Goal: Transaction & Acquisition: Purchase product/service

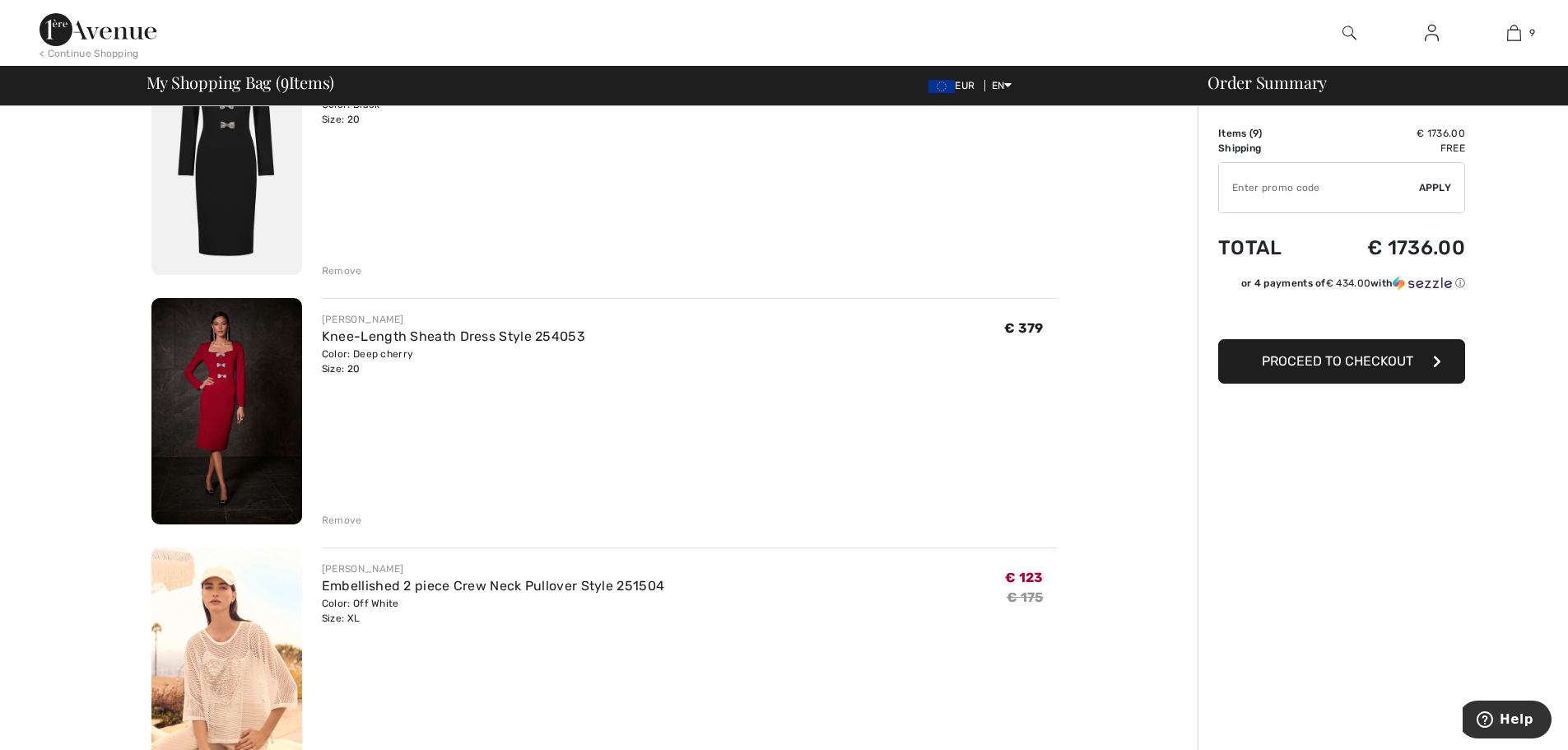
scroll to position [197, 0]
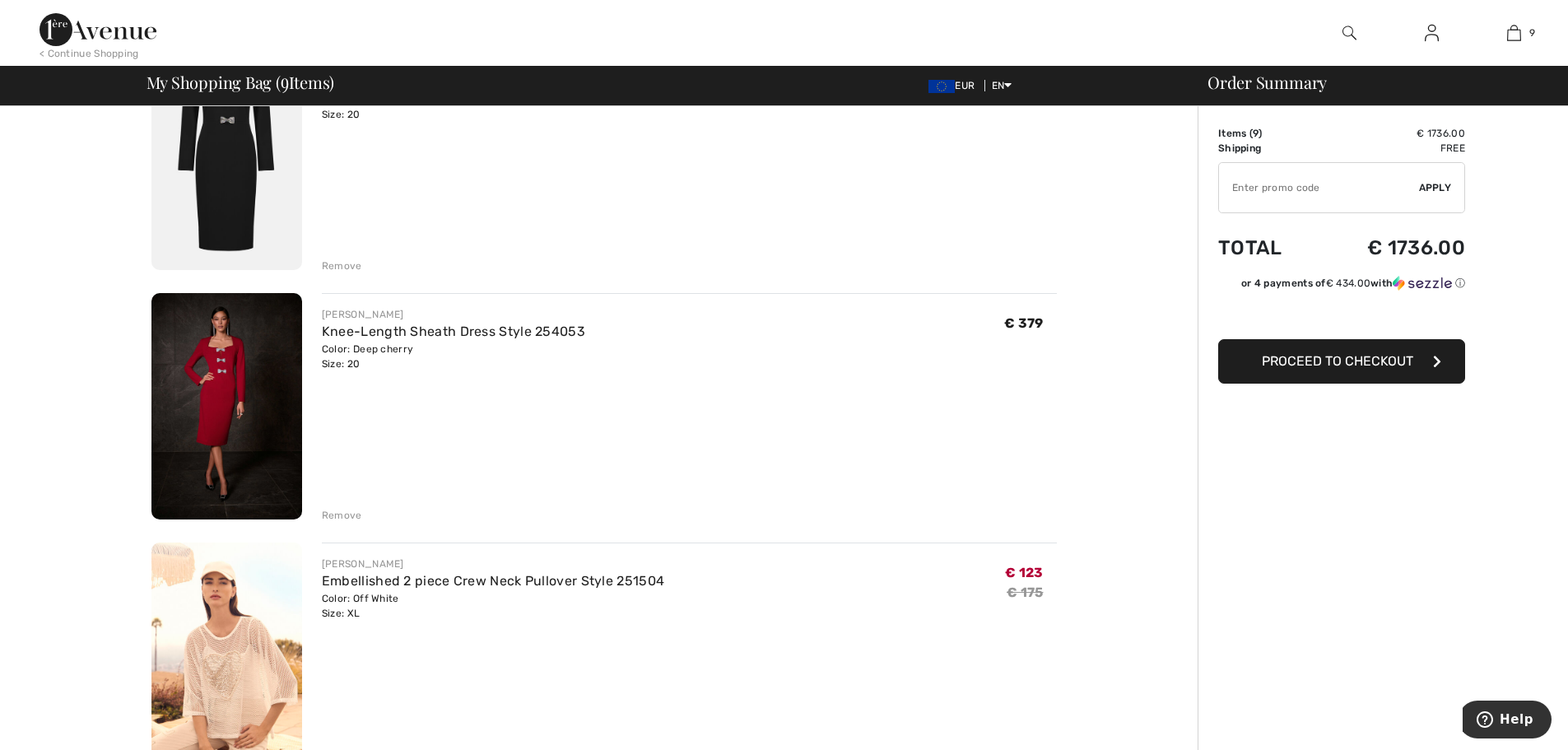
click at [322, 266] on div "Remove" at bounding box center [341, 266] width 41 height 14
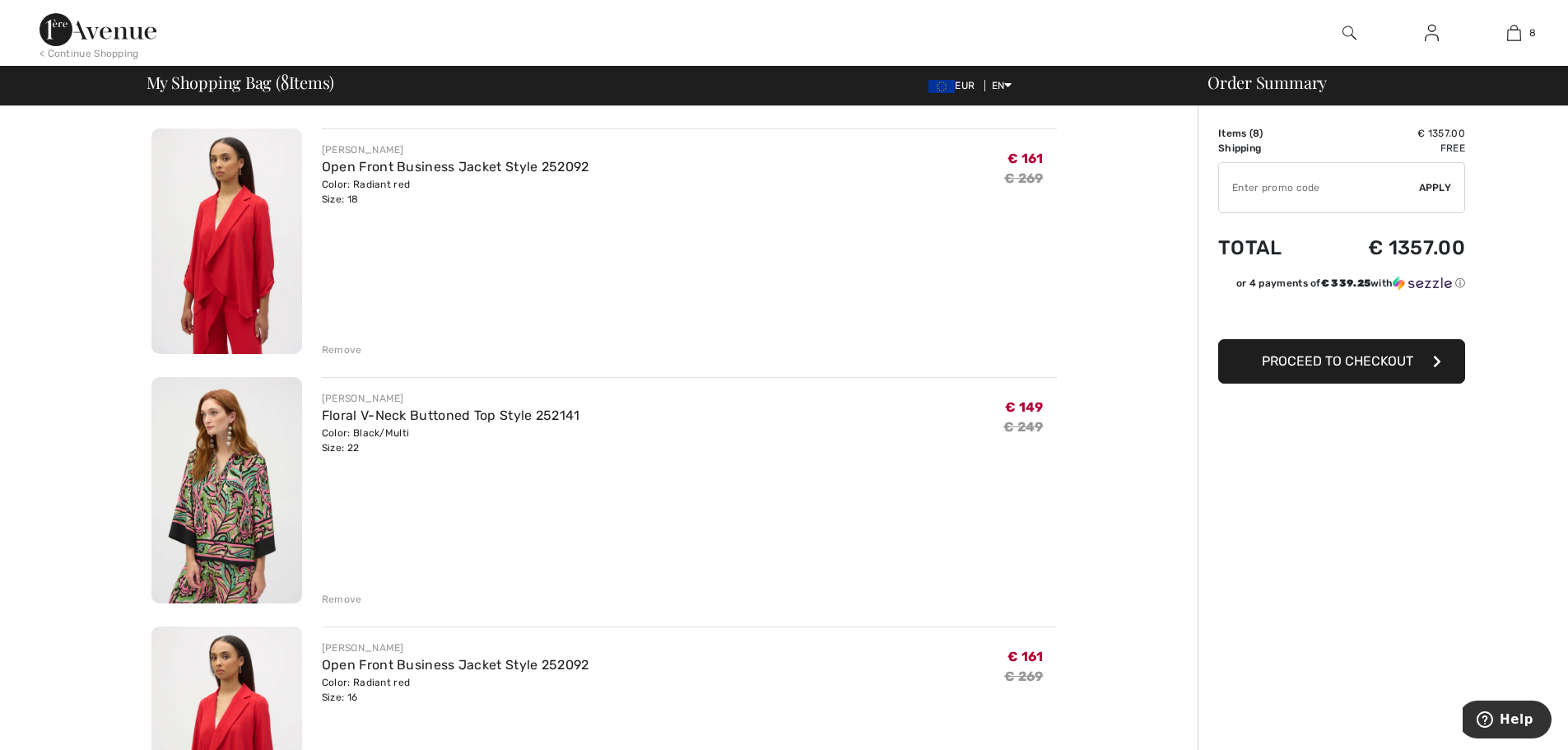
scroll to position [866, 0]
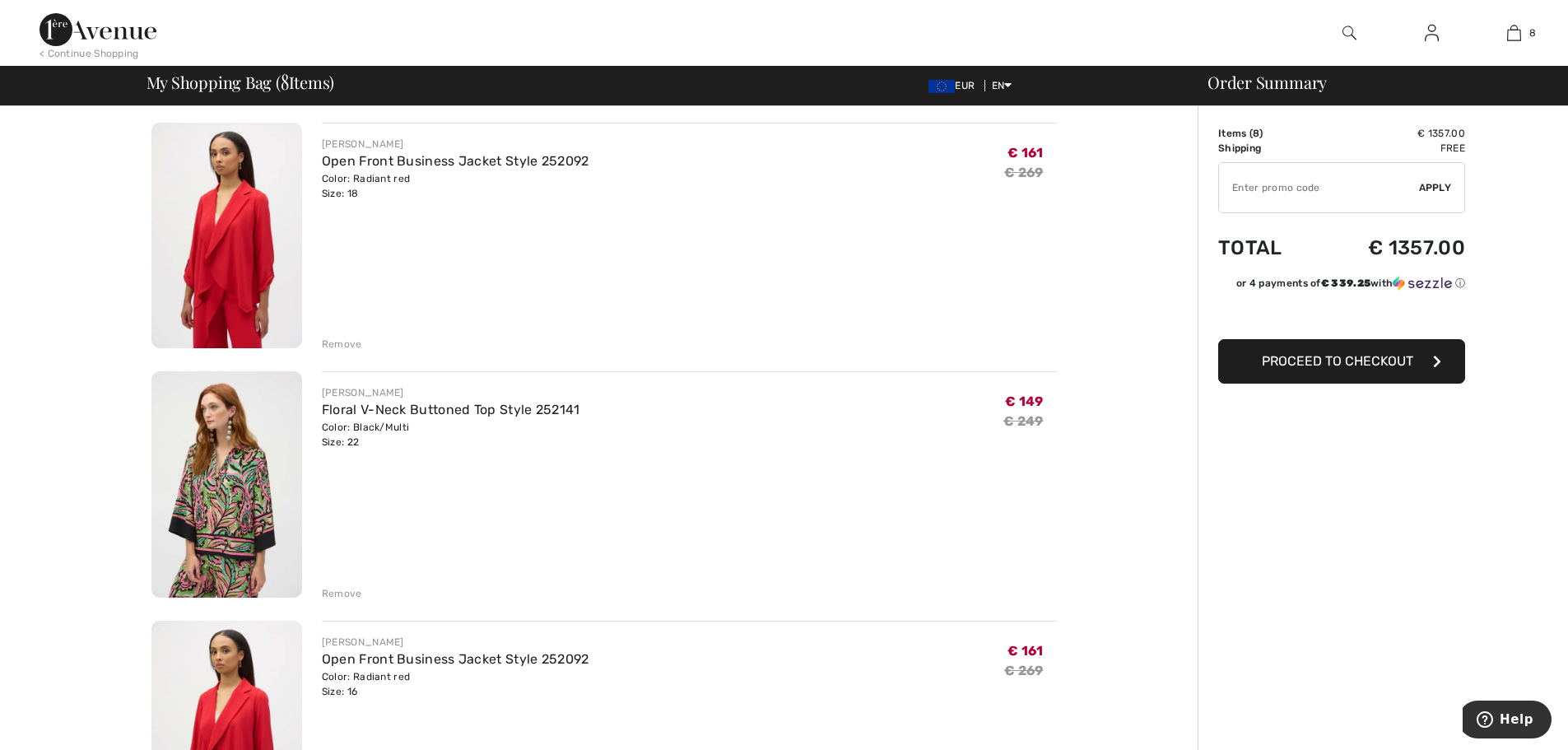
click at [338, 345] on div "Remove" at bounding box center [341, 344] width 41 height 14
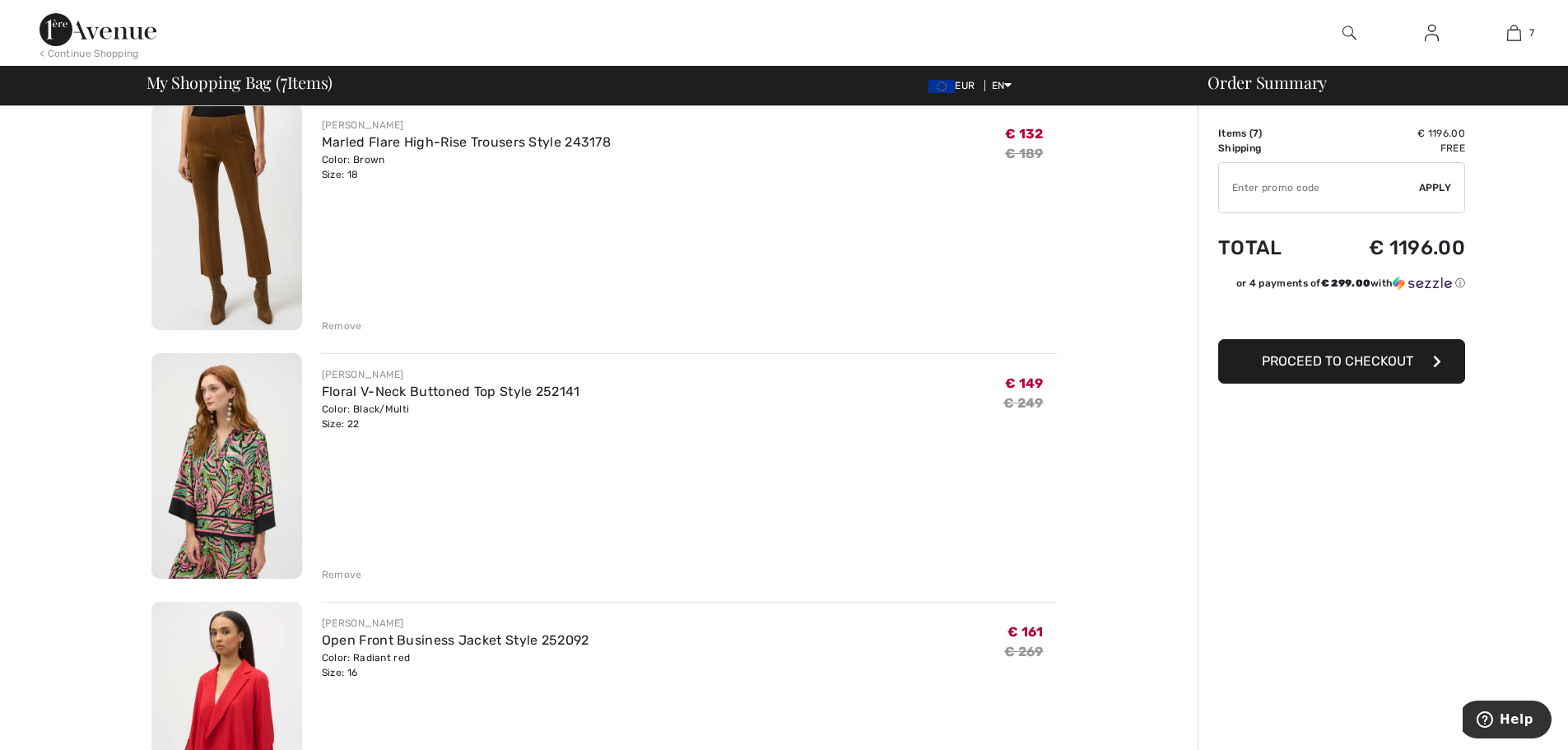
scroll to position [669, 0]
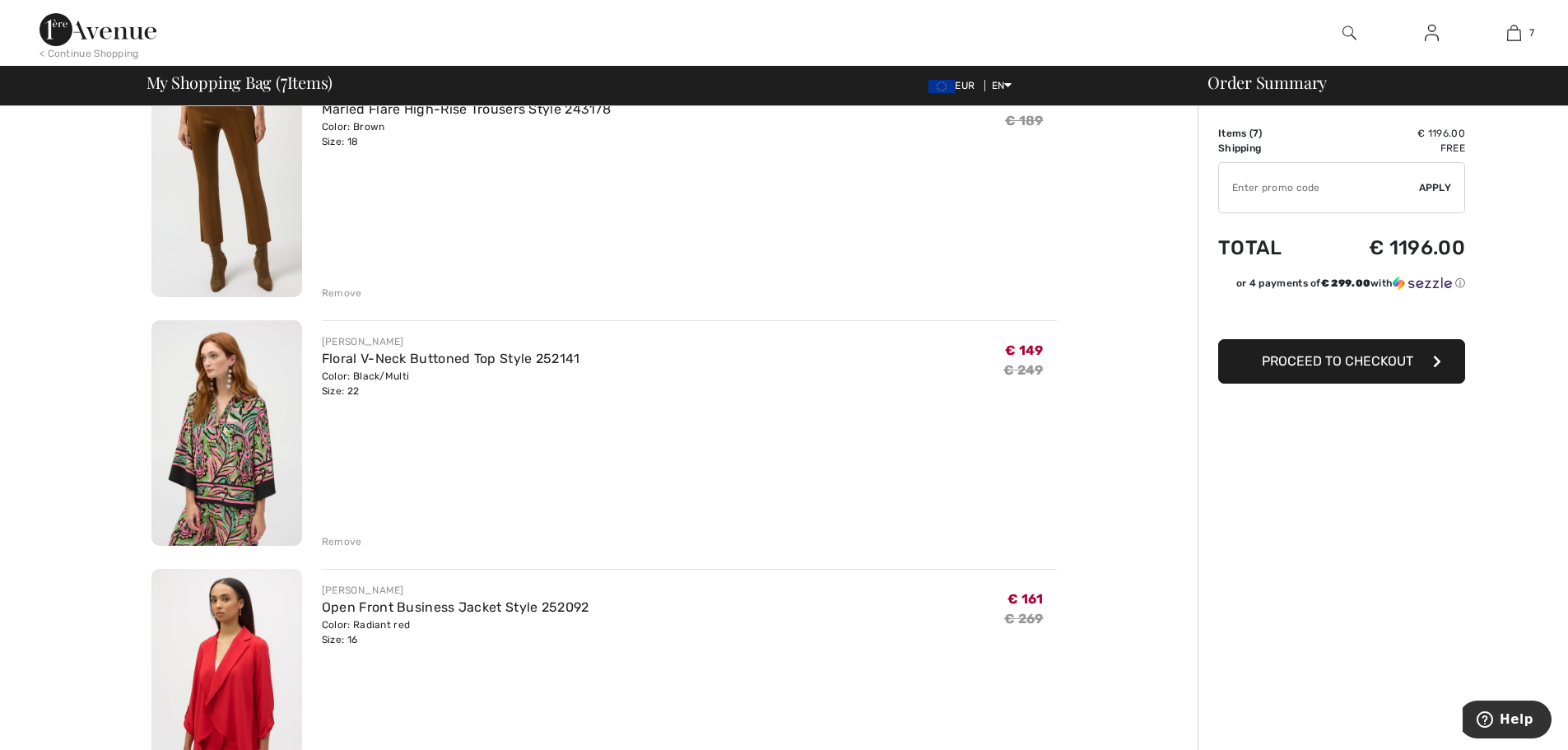
click at [1331, 358] on span "Proceed to Checkout" at bounding box center [1337, 360] width 151 height 15
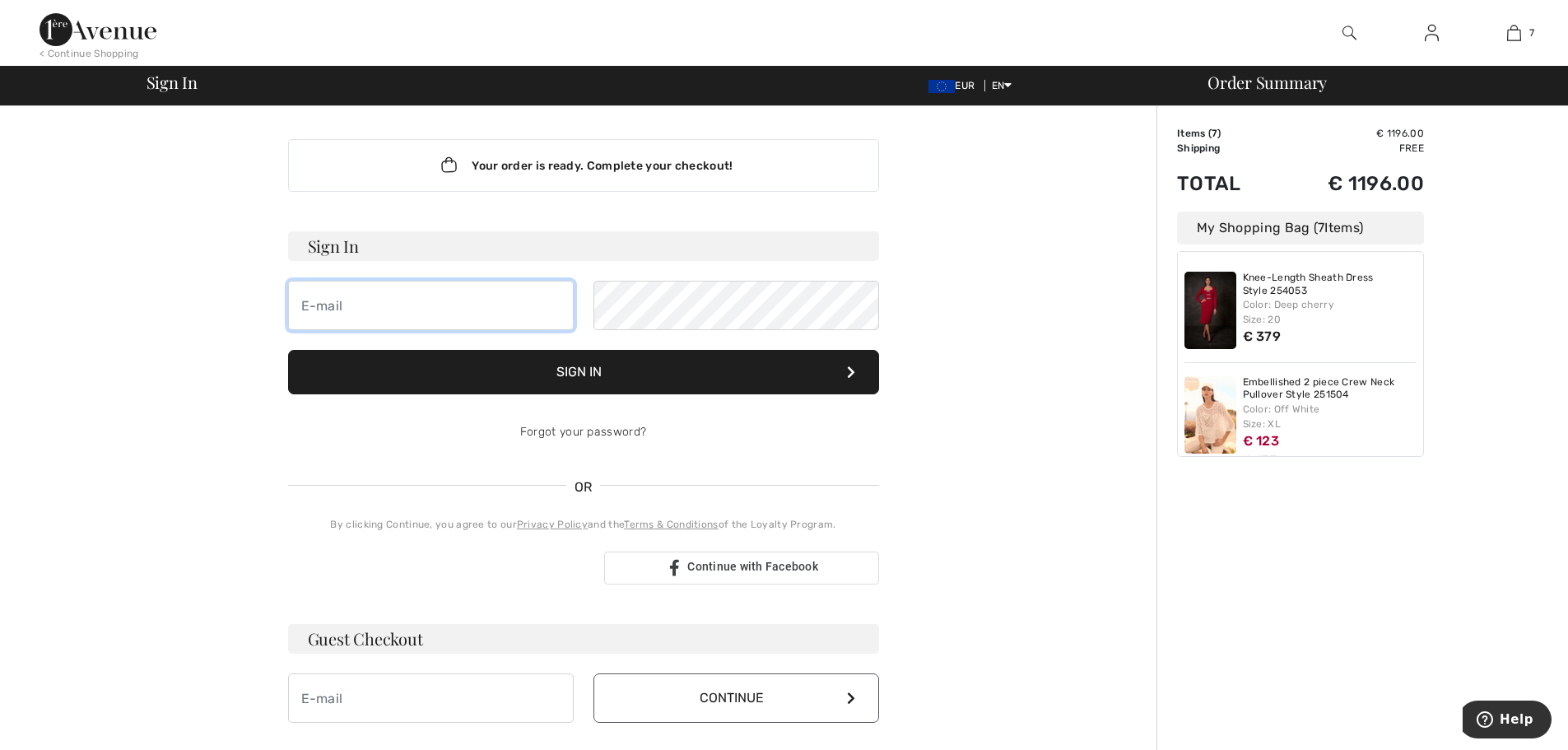
click at [349, 311] on input "email" at bounding box center [431, 305] width 286 height 50
type input "[EMAIL_ADDRESS][DOMAIN_NAME]"
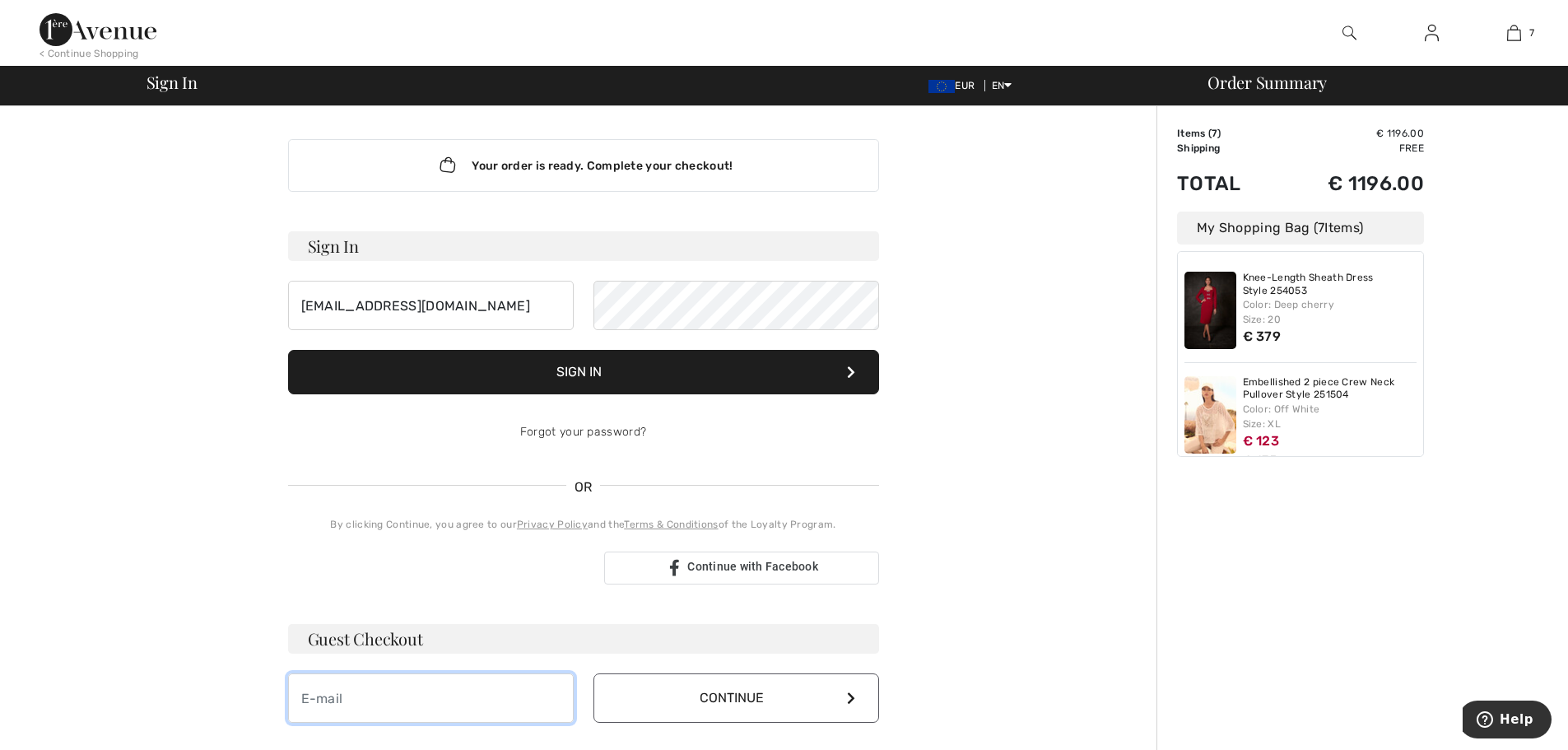
click at [384, 691] on input "email" at bounding box center [431, 698] width 286 height 50
type input "t"
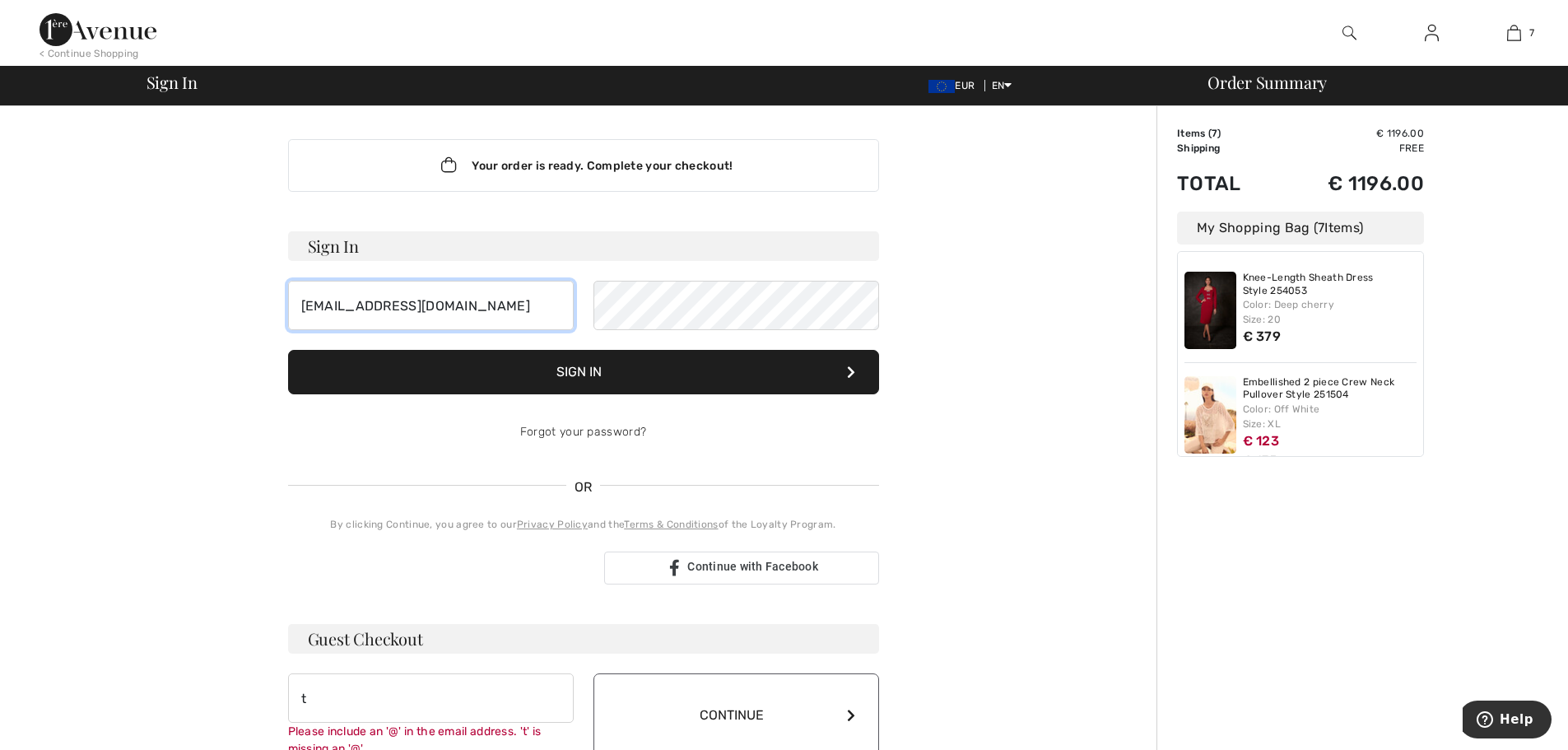
drag, startPoint x: 474, startPoint y: 308, endPoint x: 292, endPoint y: 311, distance: 182.0
click at [292, 311] on input "[EMAIL_ADDRESS][DOMAIN_NAME]" at bounding box center [431, 305] width 286 height 50
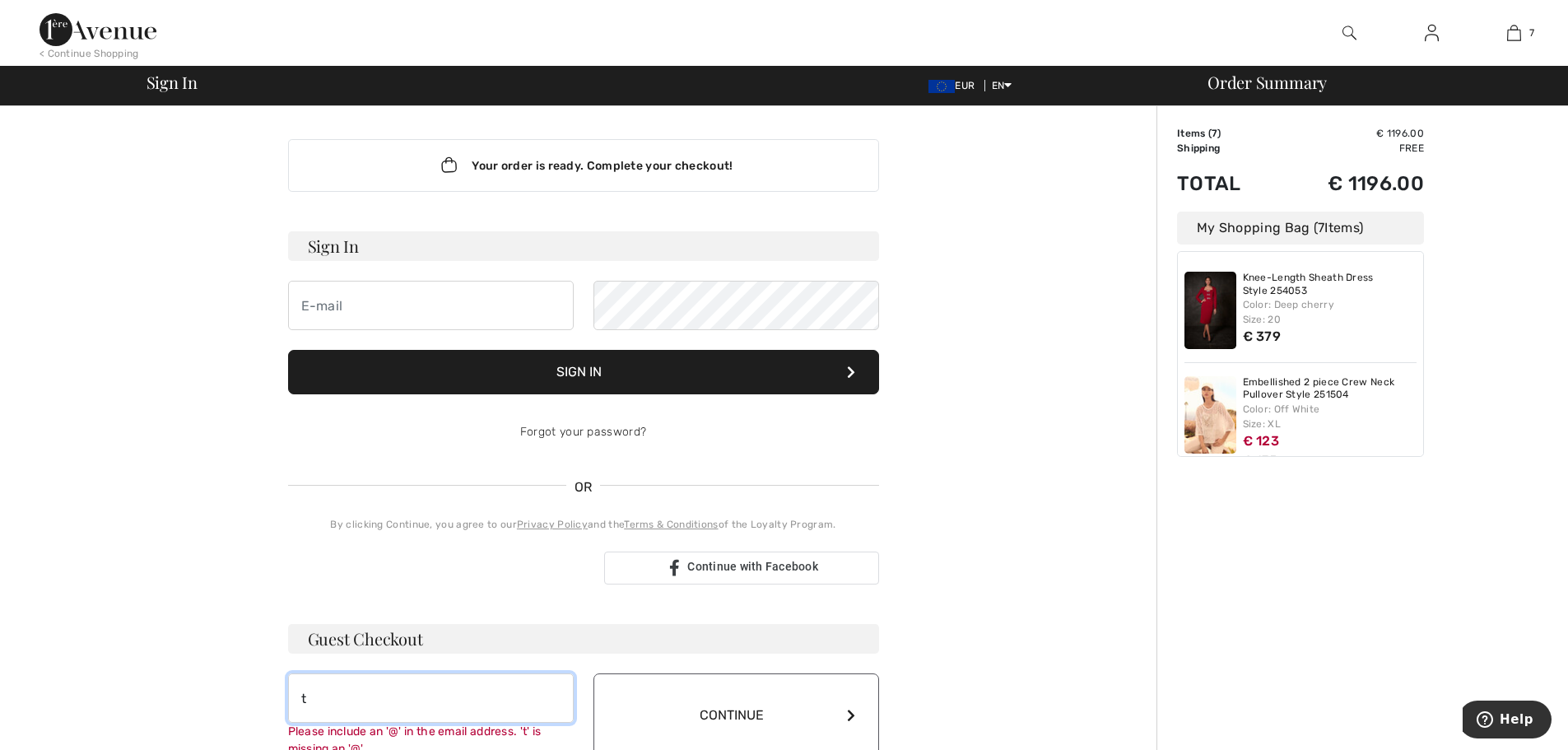
click at [330, 702] on input "t" at bounding box center [431, 698] width 286 height 50
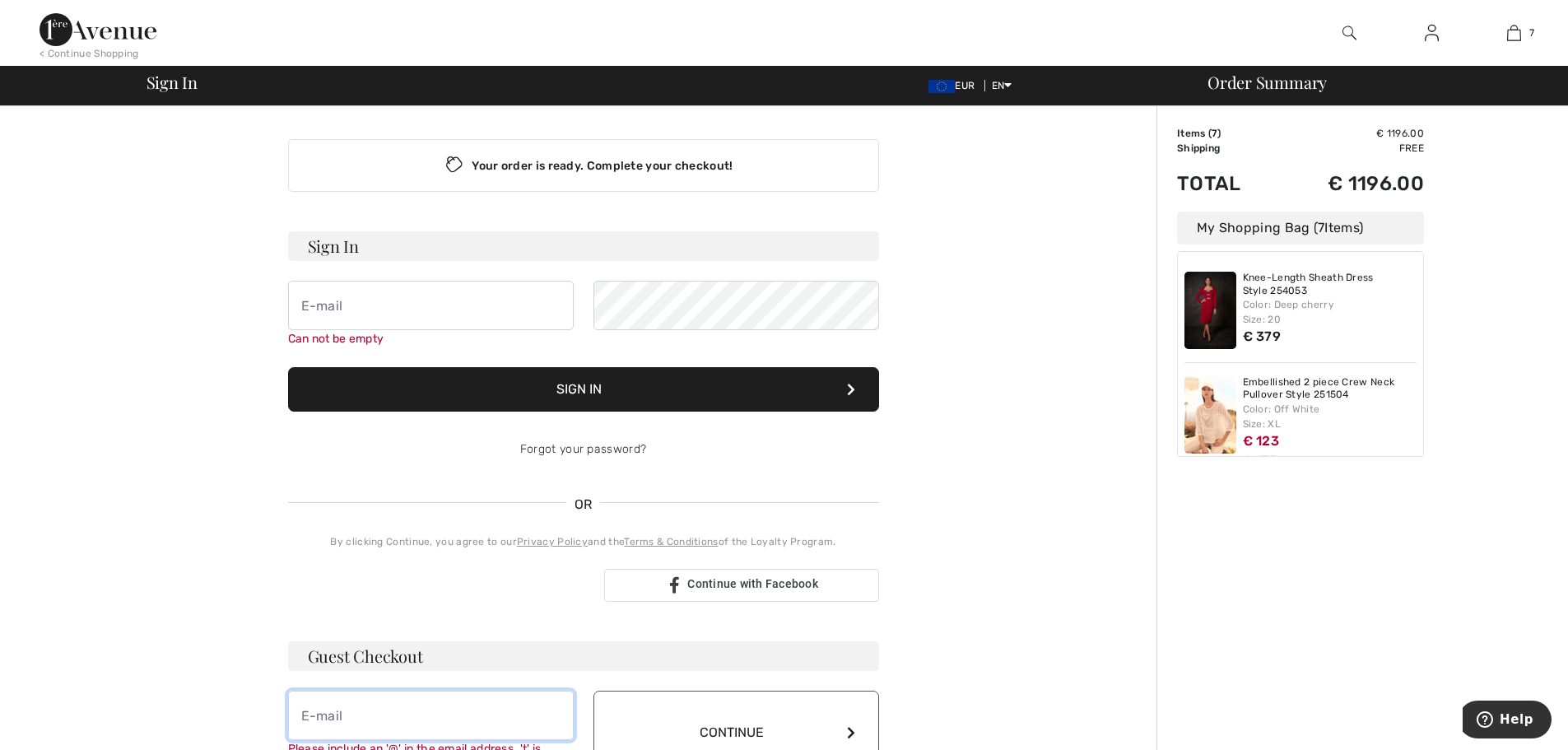
paste input "tanyasingh@ipeglobal.com"
type input "tanyasingh@ipeglobal.com"
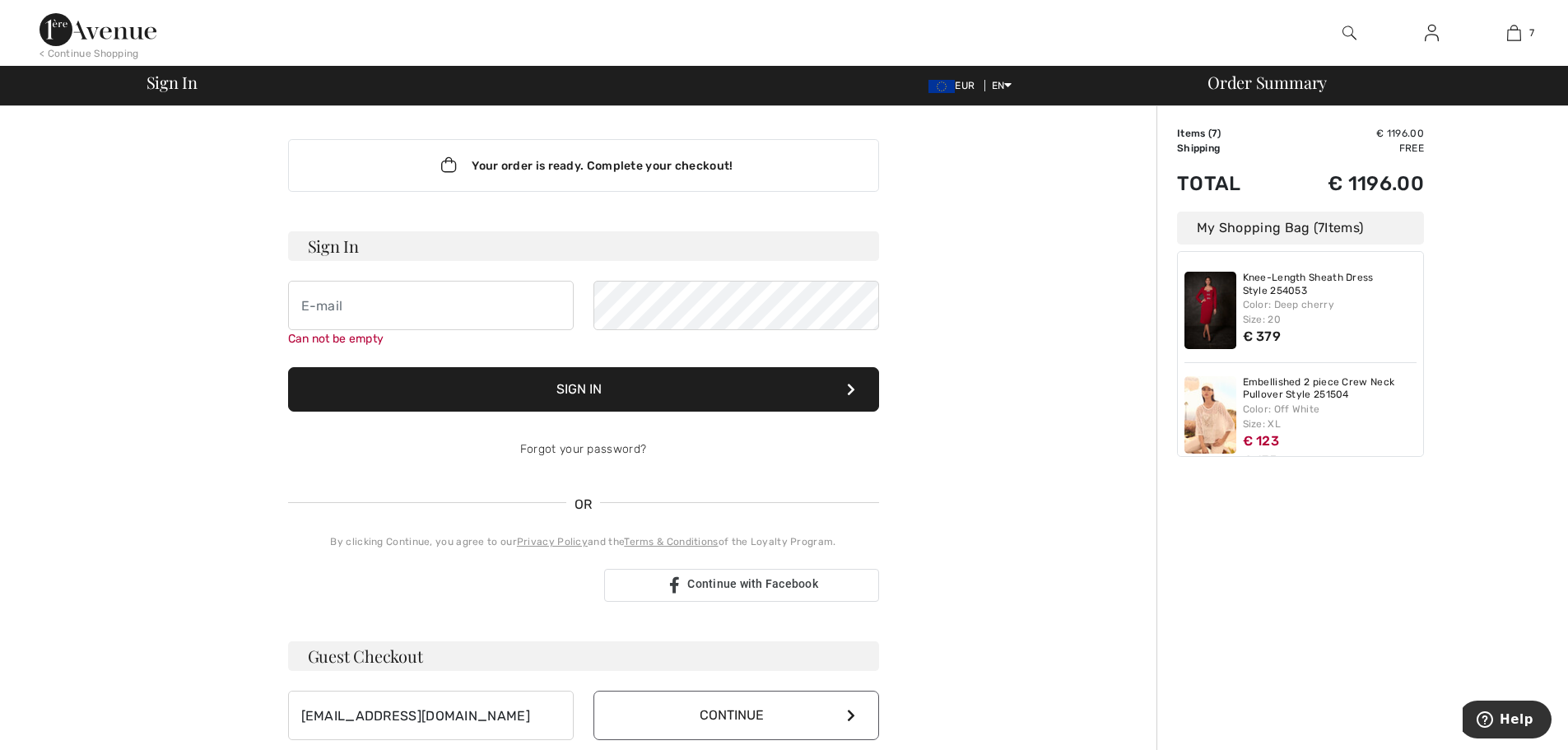
drag, startPoint x: 696, startPoint y: 724, endPoint x: 707, endPoint y: 731, distance: 13.0
click at [707, 731] on button "Continue" at bounding box center [736, 715] width 286 height 50
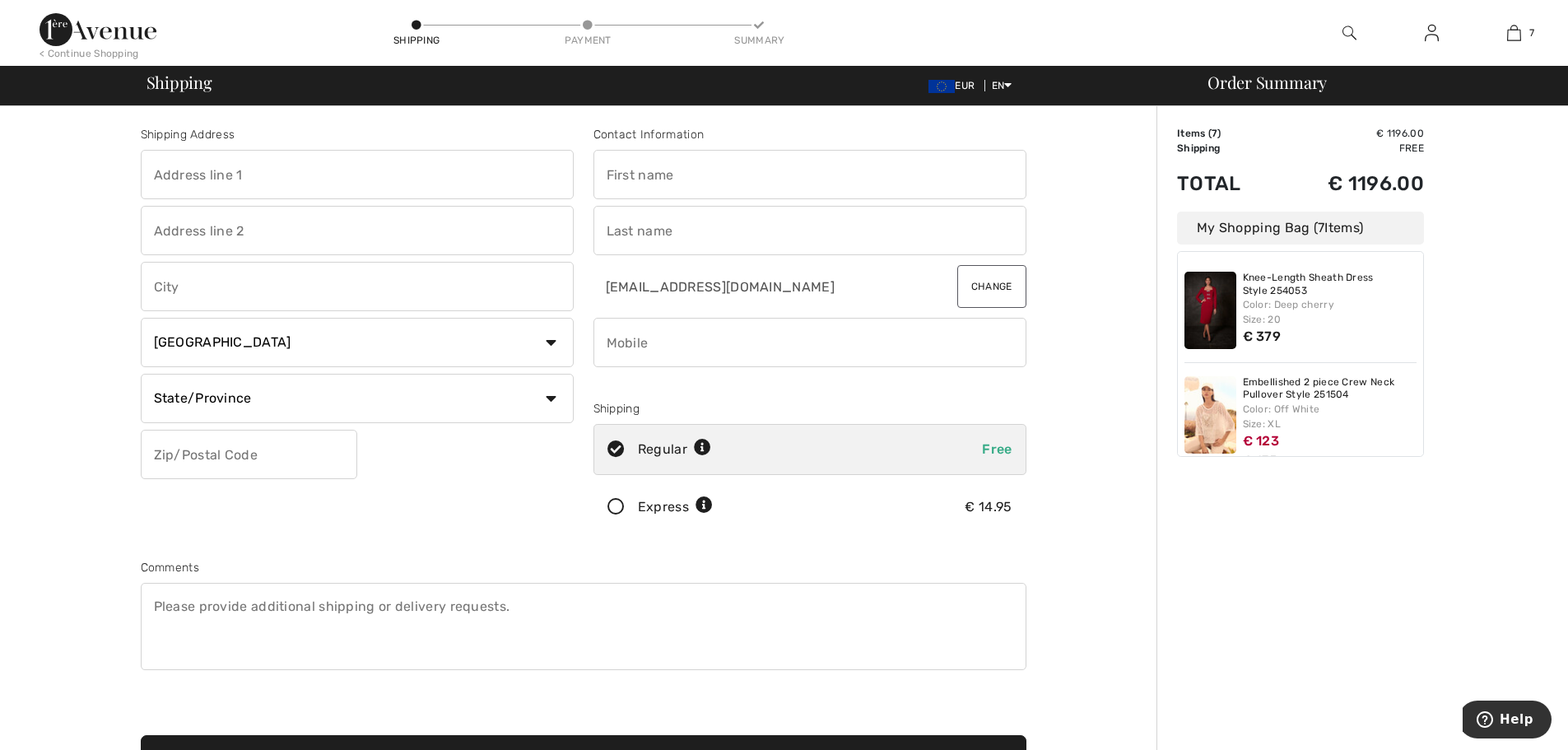
click at [213, 170] on input "text" at bounding box center [357, 174] width 433 height 50
type input "B-84"
click at [168, 230] on input "text" at bounding box center [357, 230] width 433 height 50
type input "DEFENCE COLONY"
click at [202, 291] on input "text" at bounding box center [357, 286] width 433 height 50
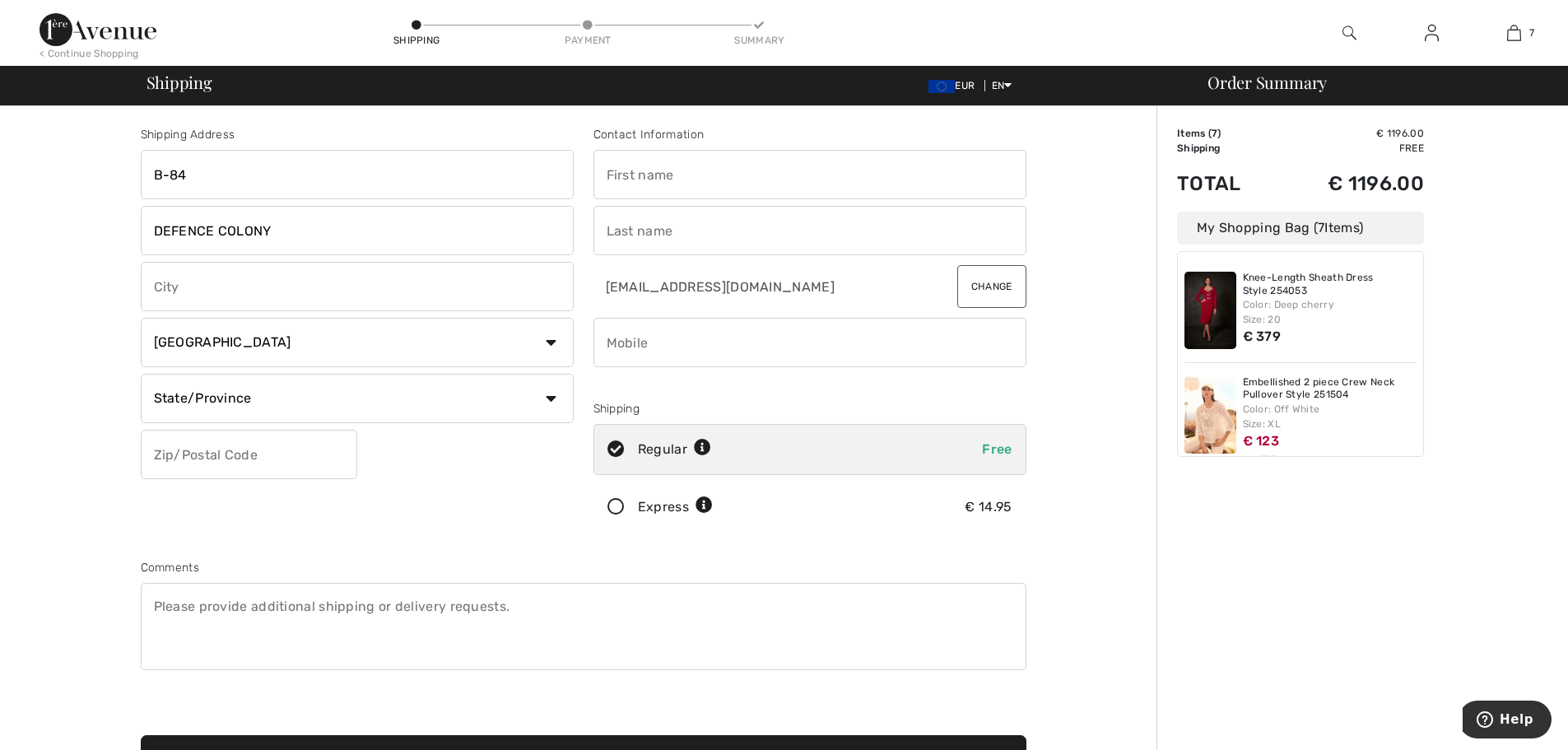
type input "[GEOGRAPHIC_DATA]"
click at [213, 353] on select "Country Canada United States Afghanistan Aland Islands Albania Algeria American…" at bounding box center [357, 342] width 433 height 50
select select "IN"
click at [140, 318] on select "Country Canada United States Afghanistan Aland Islands Albania Algeria American…" at bounding box center [357, 342] width 433 height 50
click at [195, 409] on input "text" at bounding box center [357, 398] width 433 height 50
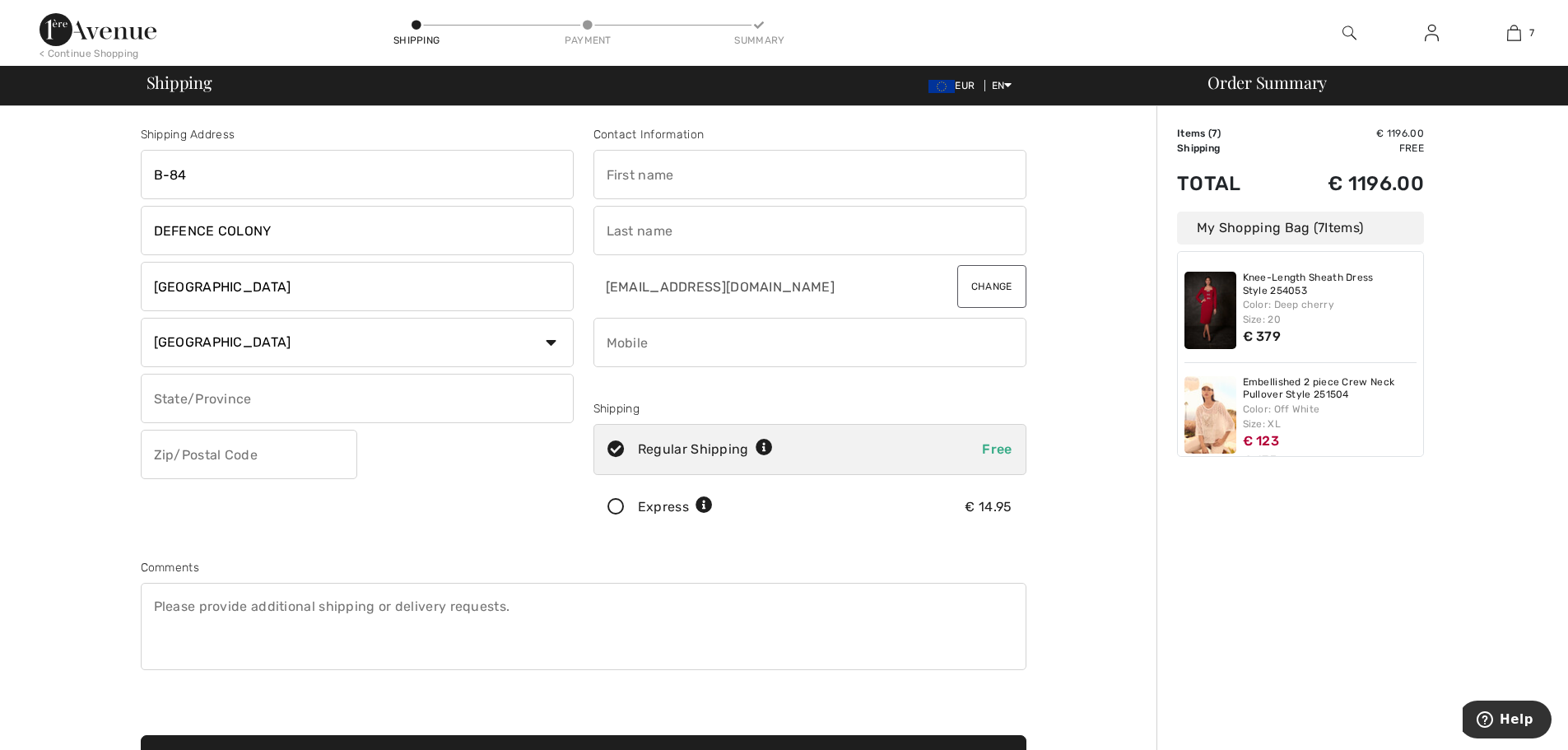
type input "DELHI"
click at [222, 462] on input "text" at bounding box center [249, 454] width 216 height 50
type input "110024"
click at [652, 178] on input "text" at bounding box center [810, 174] width 433 height 50
type input "TANYA"
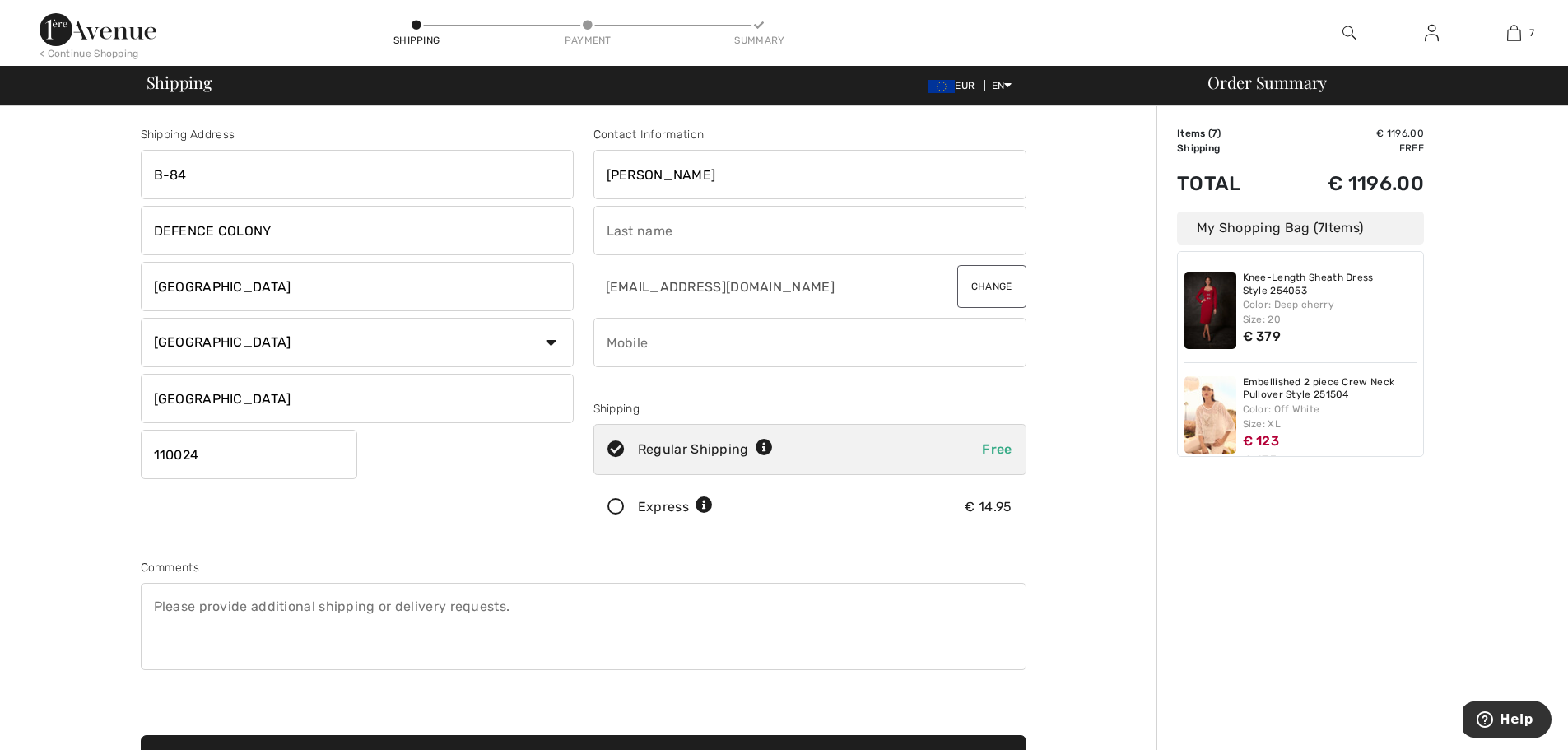
click at [660, 240] on input "text" at bounding box center [810, 230] width 433 height 50
type input "SINGH"
click at [640, 348] on input "phone" at bounding box center [810, 342] width 433 height 50
type input "9810290211"
click at [612, 506] on icon at bounding box center [616, 507] width 43 height 17
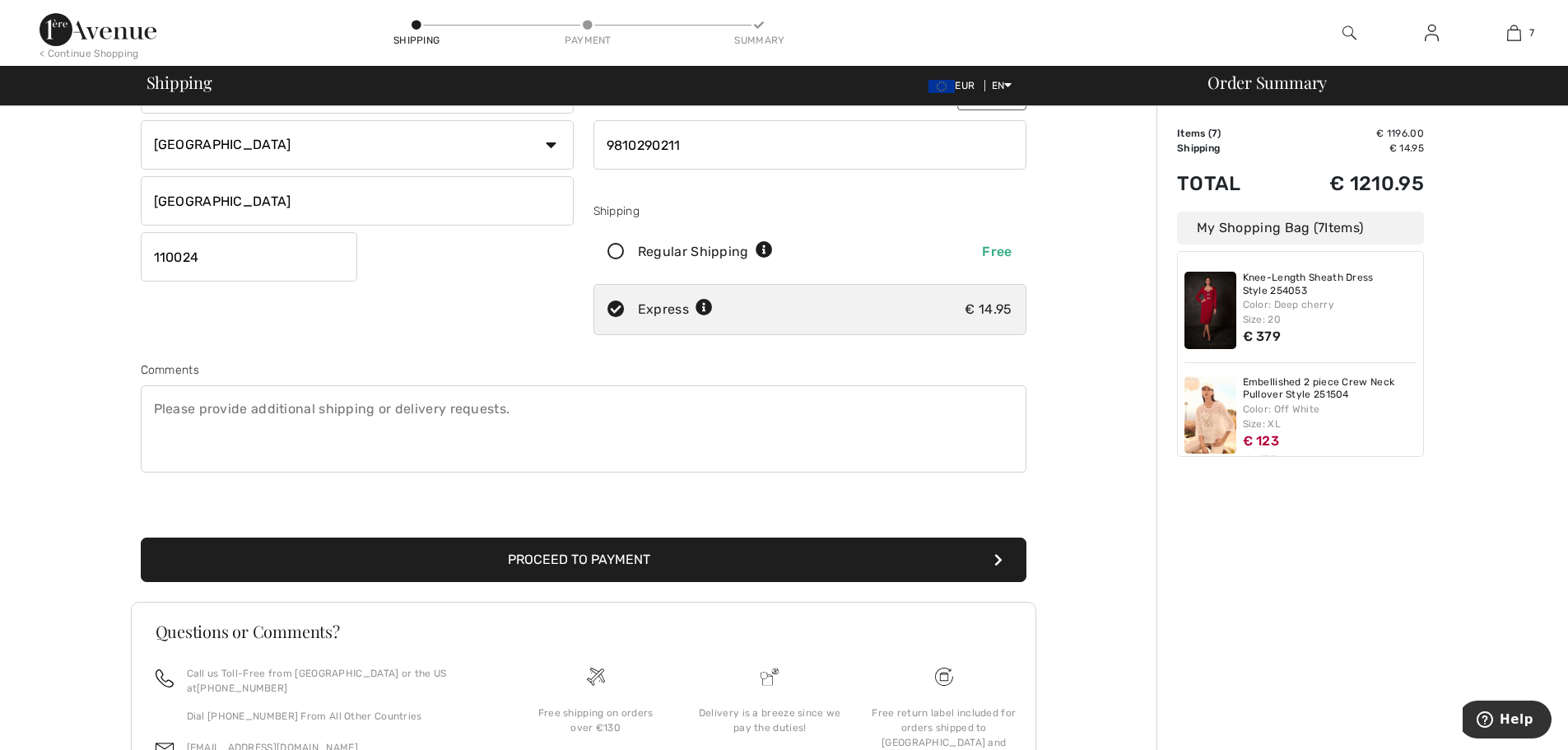
scroll to position [308, 0]
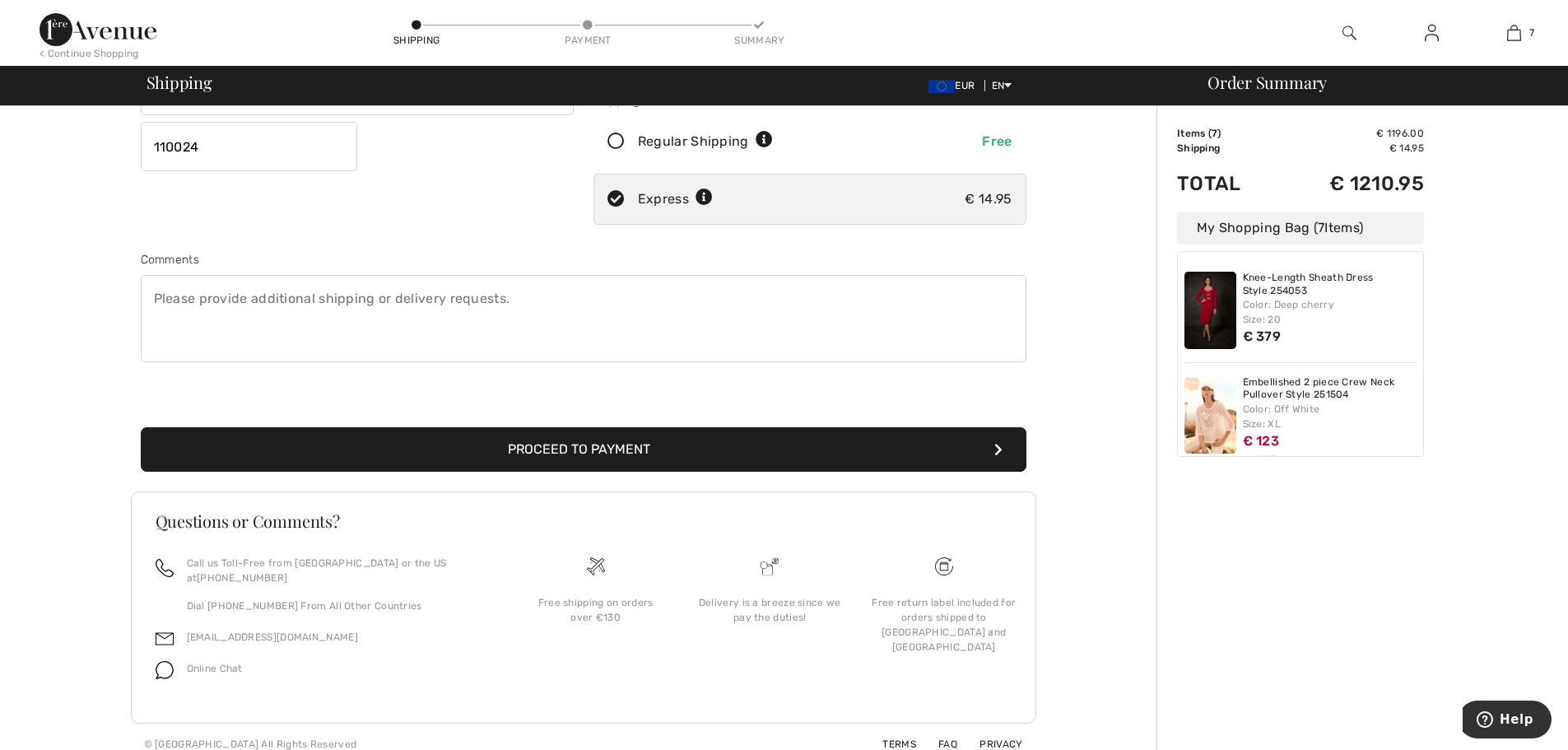
click at [555, 453] on button "Proceed to Payment" at bounding box center [583, 448] width 885 height 44
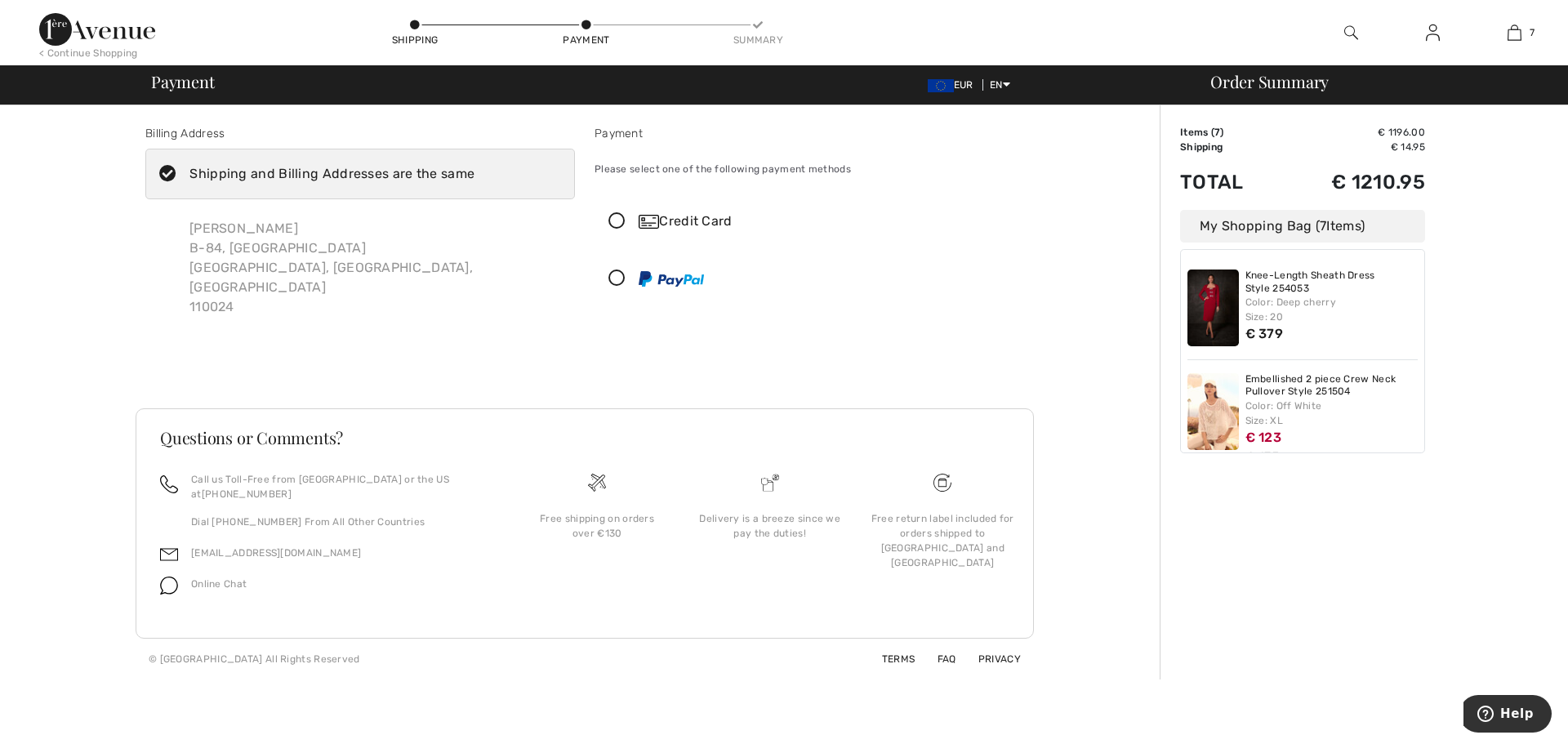
click at [613, 220] on icon at bounding box center [616, 222] width 43 height 17
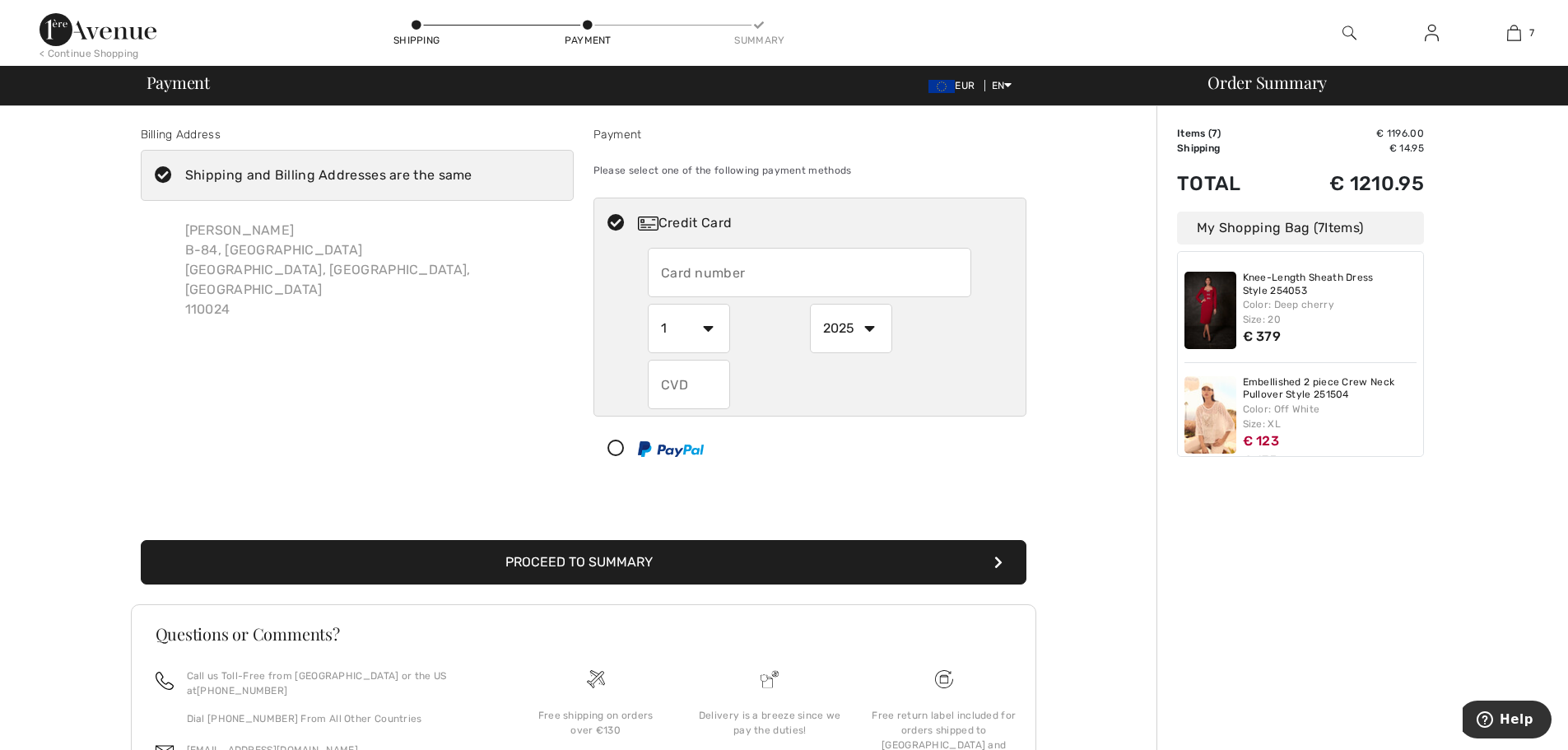
click at [702, 267] on input "text" at bounding box center [809, 272] width 323 height 50
type input "4611330074172002"
select select "6"
select select "2030"
type input "239"
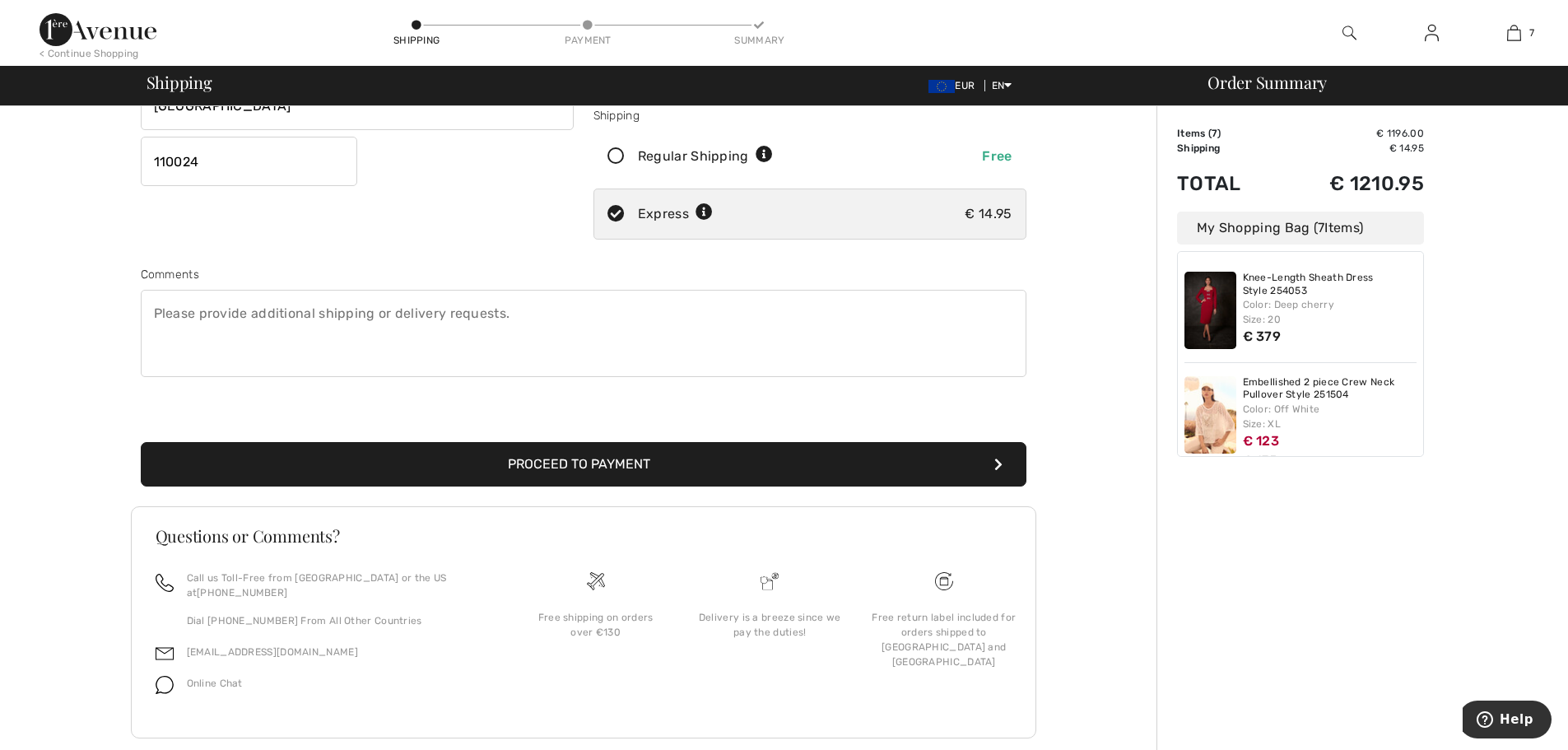
scroll to position [308, 0]
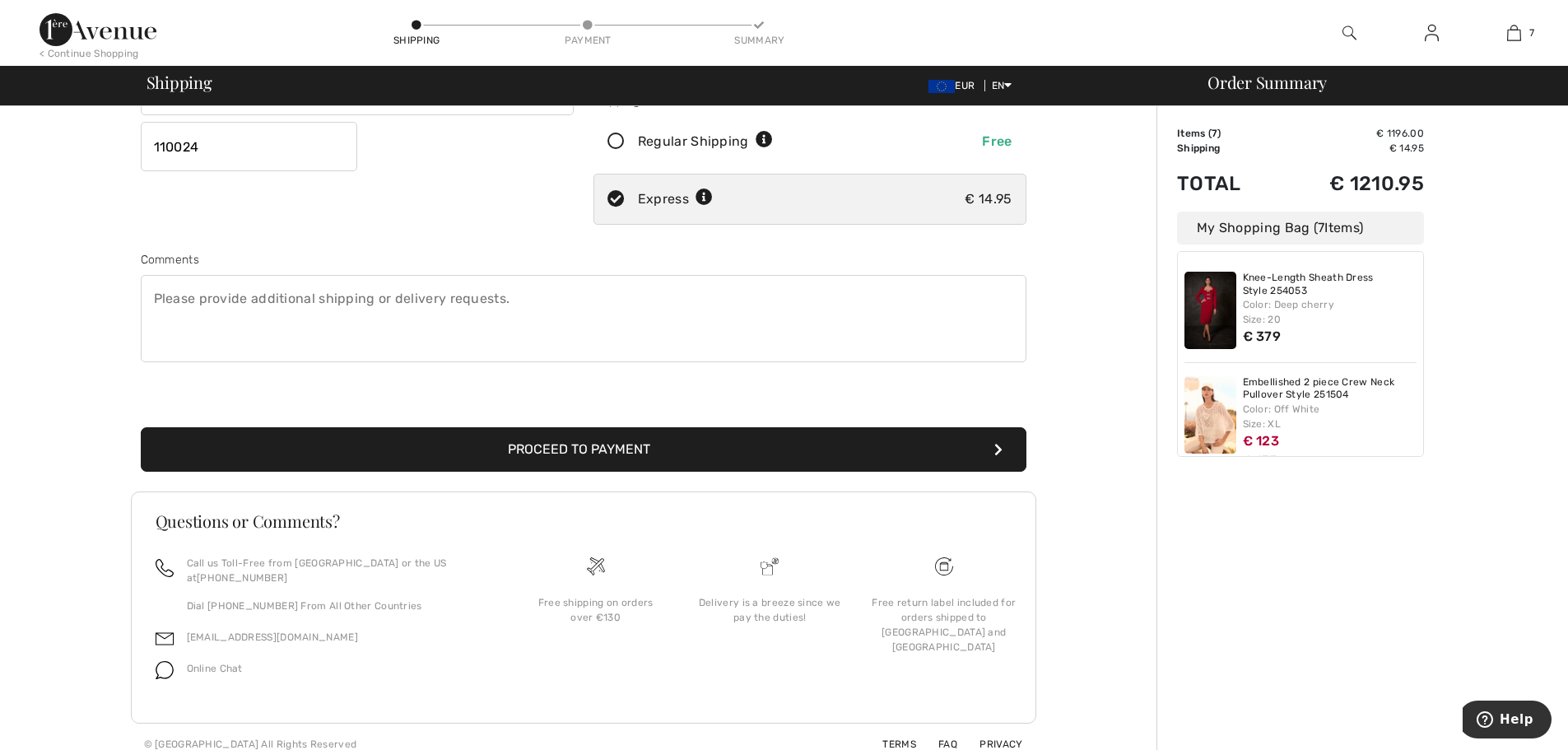
click at [530, 445] on button "Proceed to Payment" at bounding box center [583, 448] width 885 height 44
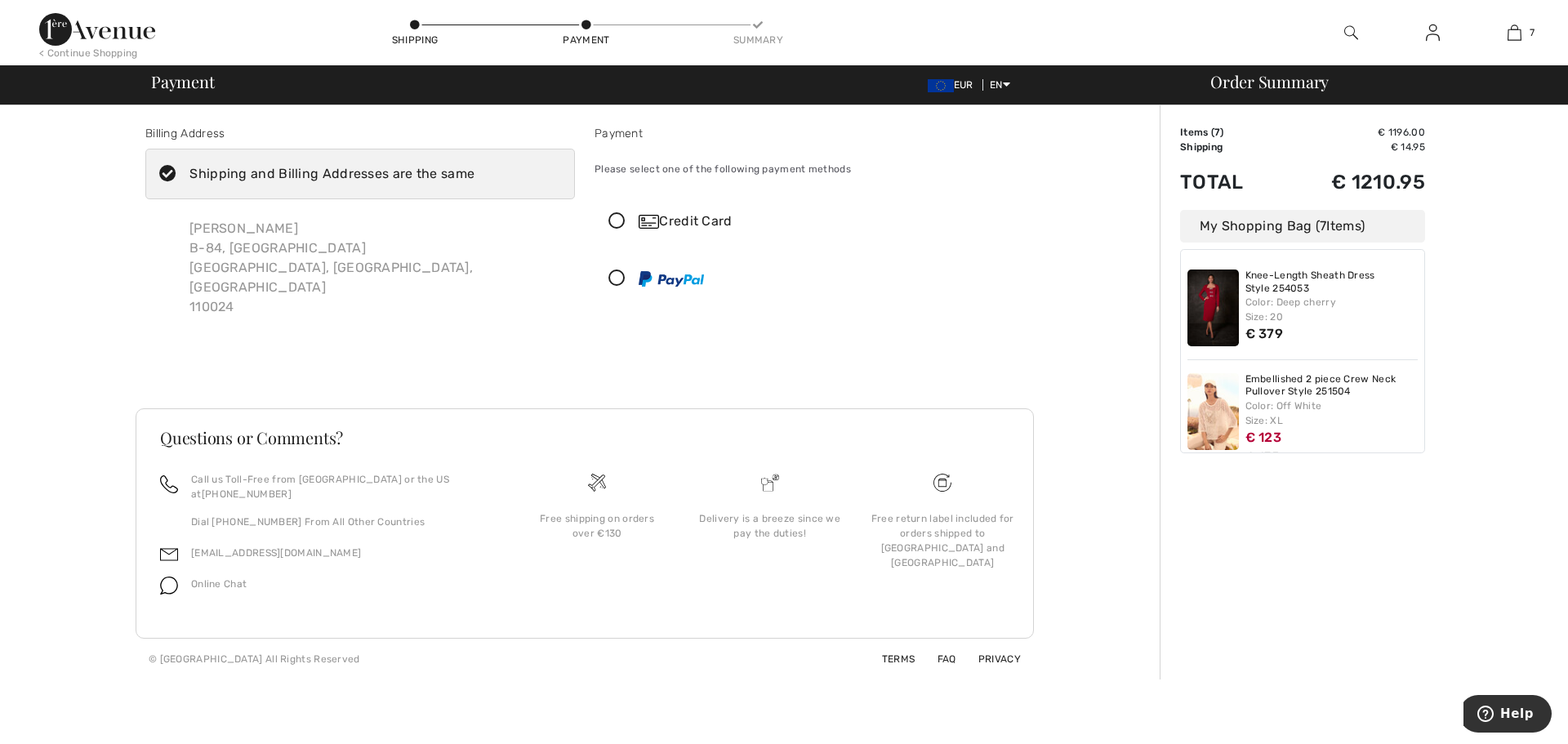
click at [621, 222] on icon at bounding box center [616, 222] width 43 height 17
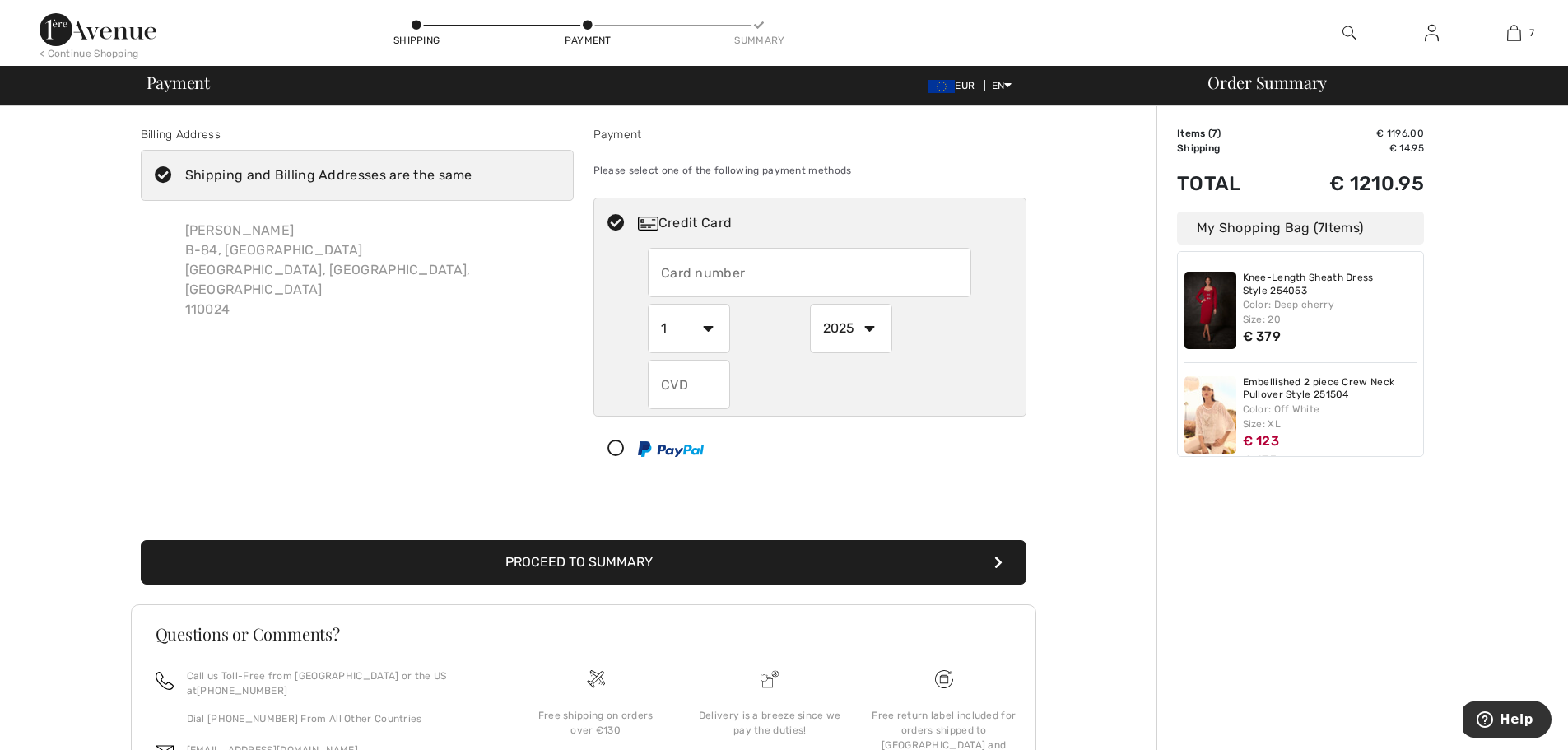
click at [716, 272] on input "text" at bounding box center [809, 272] width 323 height 50
click at [690, 267] on input "text" at bounding box center [809, 272] width 323 height 50
type input "4111460001342744"
click at [707, 327] on select "1 2 3 4 5 6 7 8 9 10 11 12" at bounding box center [688, 328] width 82 height 50
select select "8"
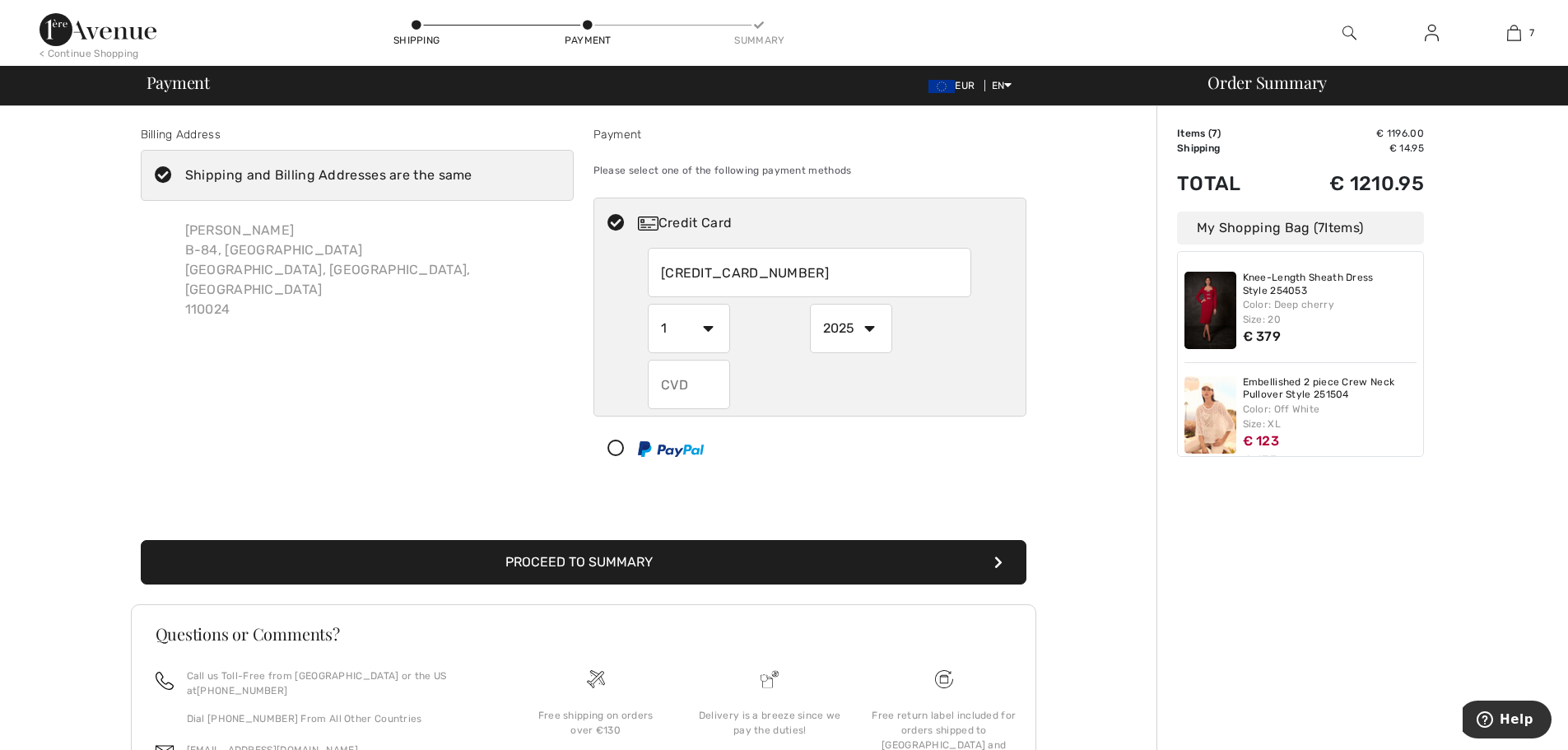
click at [648, 303] on select "1 2 3 4 5 6 7 8 9 10 11 12" at bounding box center [688, 328] width 82 height 50
click at [878, 328] on select "2025 2026 2027 2028 2029 2030 2031 2032 2033 2034 2035" at bounding box center [850, 328] width 82 height 50
select select "2028"
click at [810, 303] on select "2025 2026 2027 2028 2029 2030 2031 2032 2033 2034 2035" at bounding box center [850, 328] width 82 height 50
click at [699, 377] on input "text" at bounding box center [688, 384] width 82 height 50
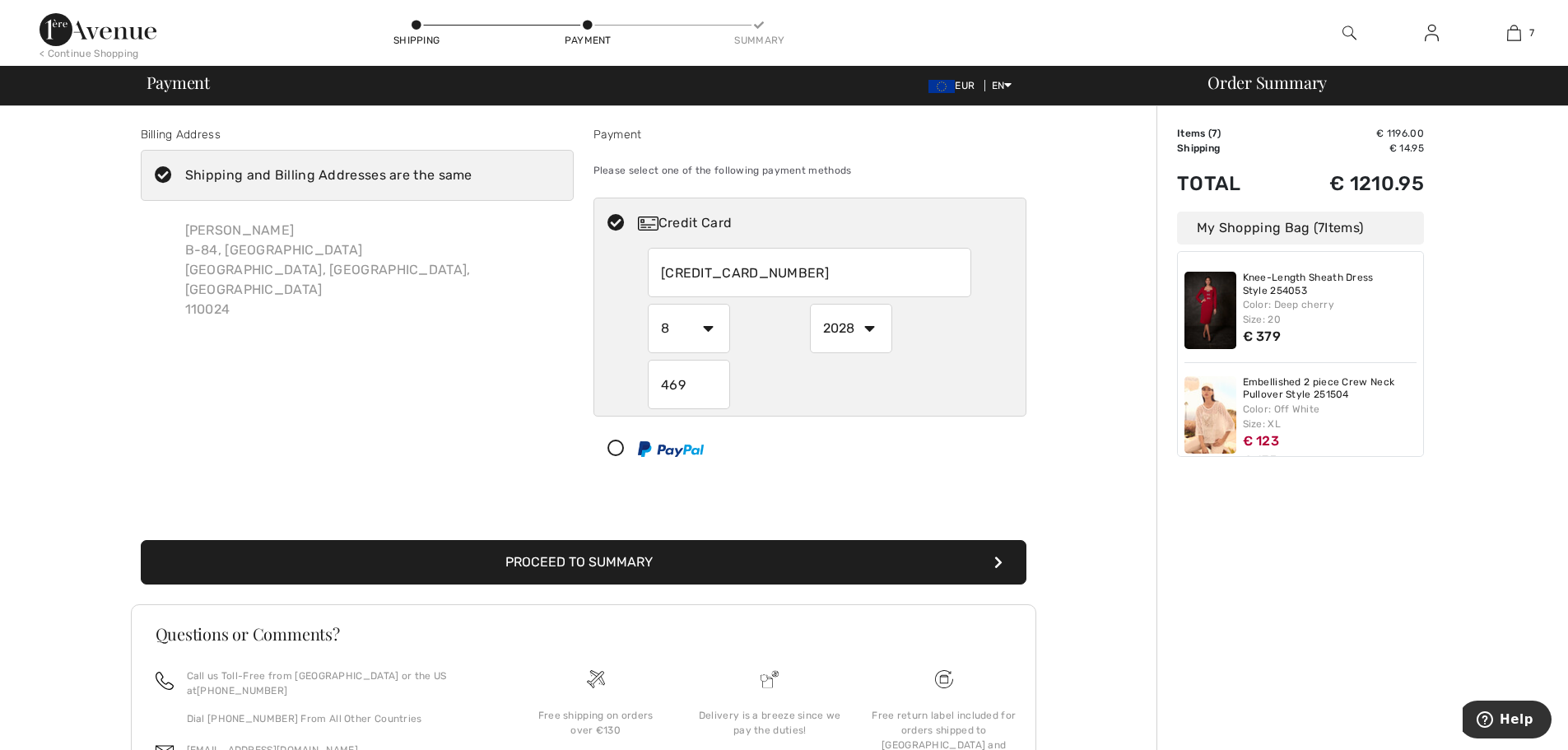
type input "469"
click at [571, 563] on button "Proceed to Summary" at bounding box center [583, 562] width 885 height 44
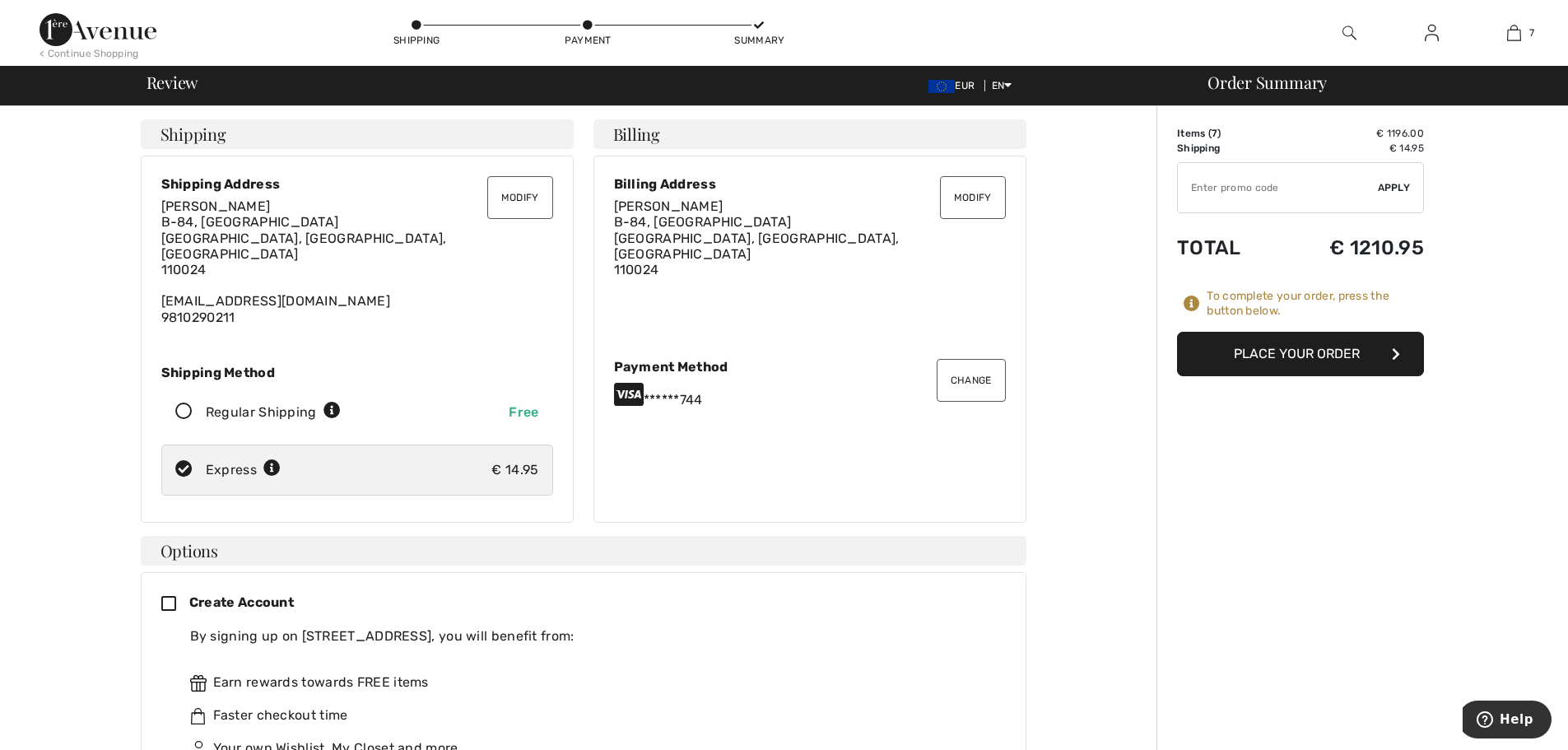
click at [1280, 351] on button "Place Your Order" at bounding box center [1301, 353] width 247 height 44
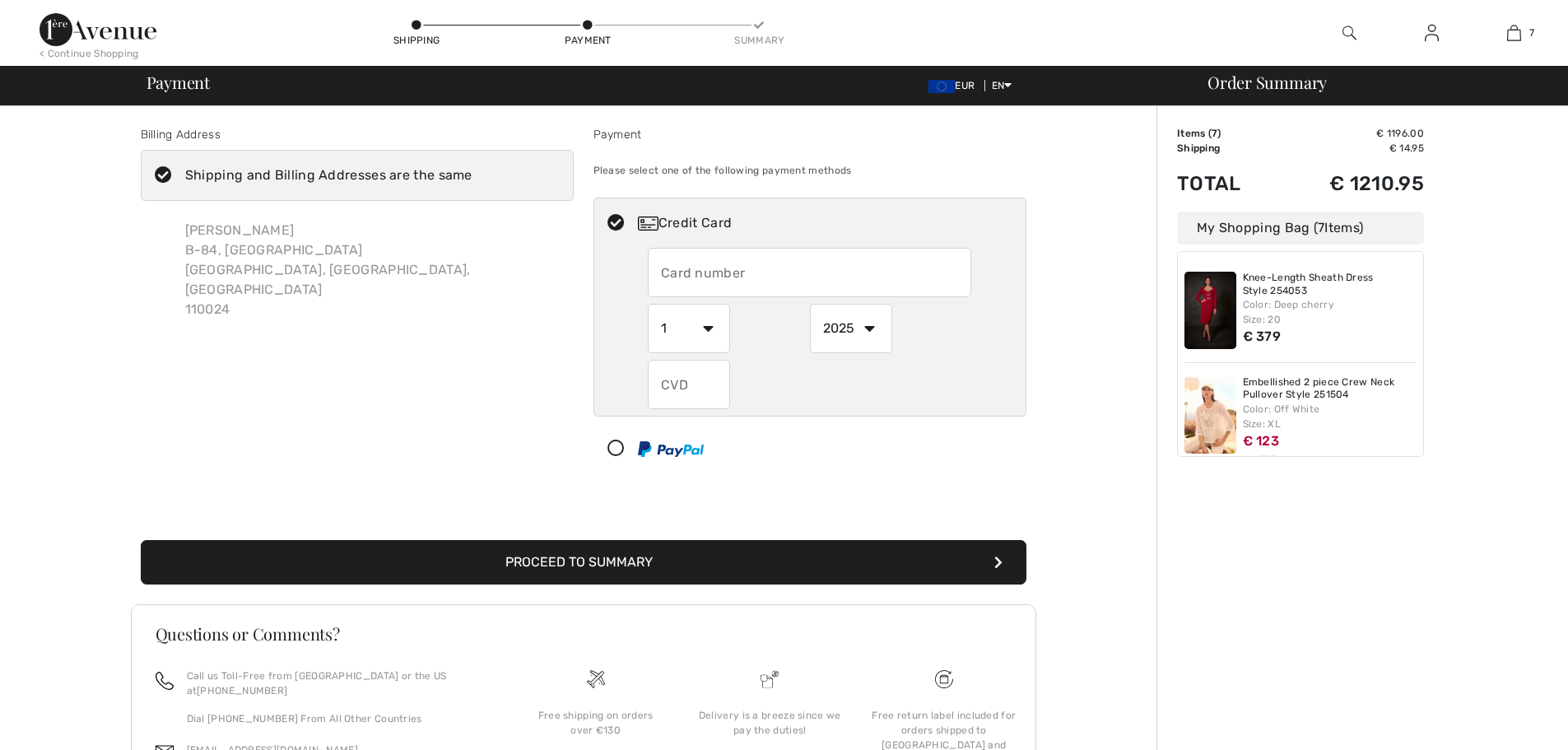
click at [725, 281] on input "text" at bounding box center [809, 272] width 323 height 50
radio input "true"
type input "4514600000638120"
click at [711, 329] on select "1 2 3 4 5 6 7 8 9 10 11 12" at bounding box center [688, 328] width 82 height 50
radio input "true"
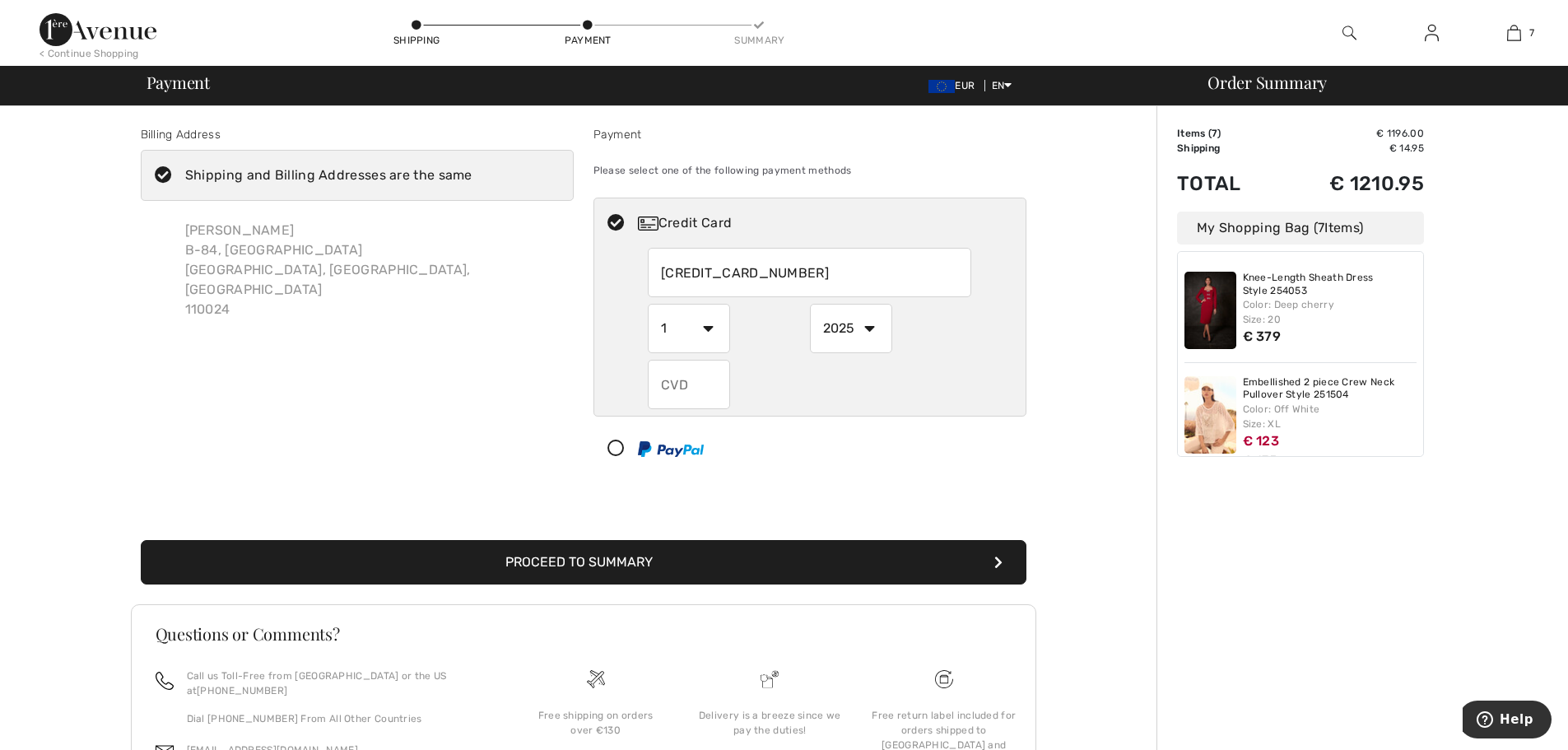
select select "6"
click at [648, 303] on select "1 2 3 4 5 6 7 8 9 10 11 12" at bounding box center [688, 328] width 82 height 50
click at [874, 325] on select "2025 2026 2027 2028 2029 2030 2031 2032 2033 2034 2035" at bounding box center [850, 328] width 82 height 50
radio input "true"
select select "2028"
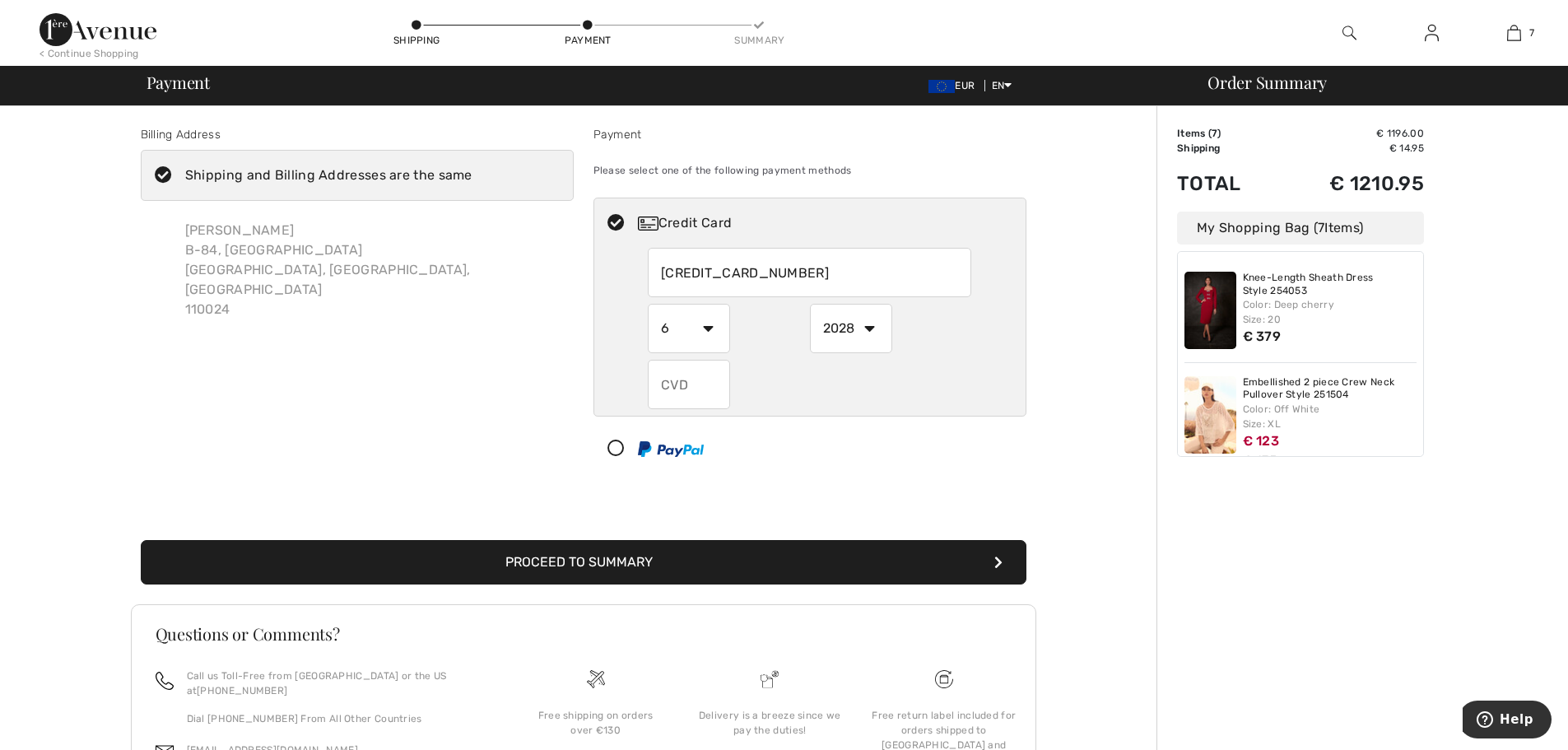
click at [810, 303] on select "2025 2026 2027 2028 2029 2030 2031 2032 2033 2034 2035" at bounding box center [850, 328] width 82 height 50
click at [684, 379] on input "text" at bounding box center [688, 384] width 82 height 50
radio input "true"
type input "036"
click at [577, 556] on button "Proceed to Summary" at bounding box center [583, 562] width 885 height 44
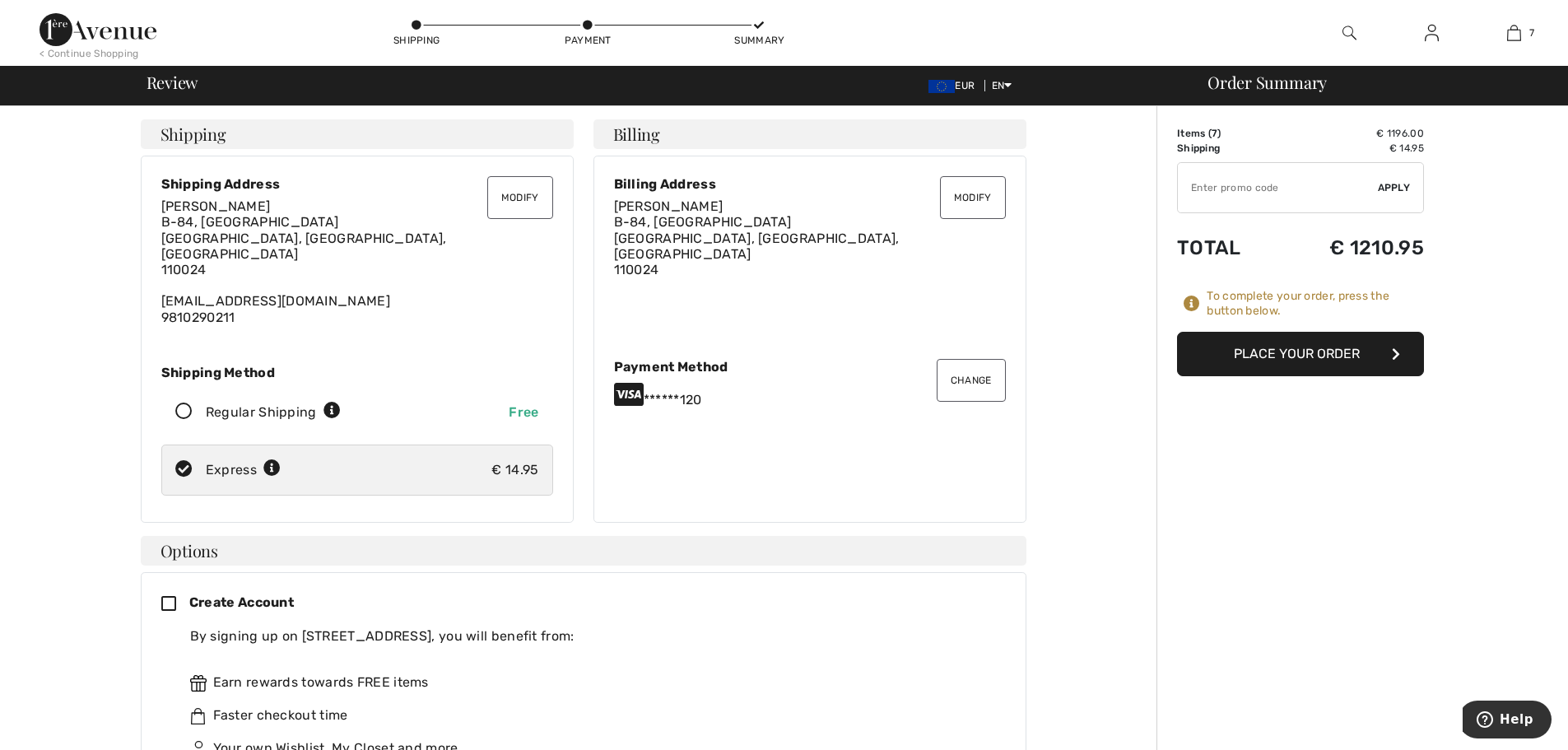
click at [1242, 353] on button "Place Your Order" at bounding box center [1301, 353] width 247 height 44
